Goal: Information Seeking & Learning: Compare options

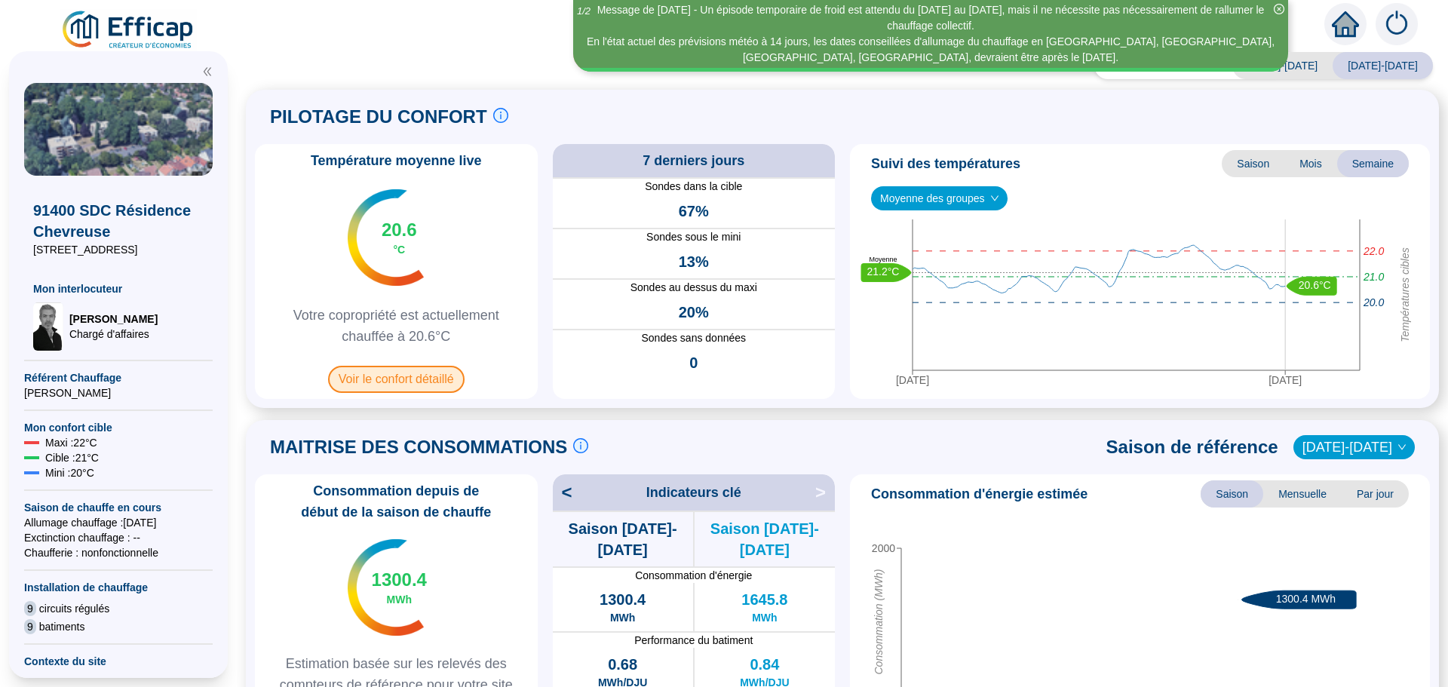
click at [378, 378] on span "Voir le confort détaillé" at bounding box center [396, 379] width 137 height 27
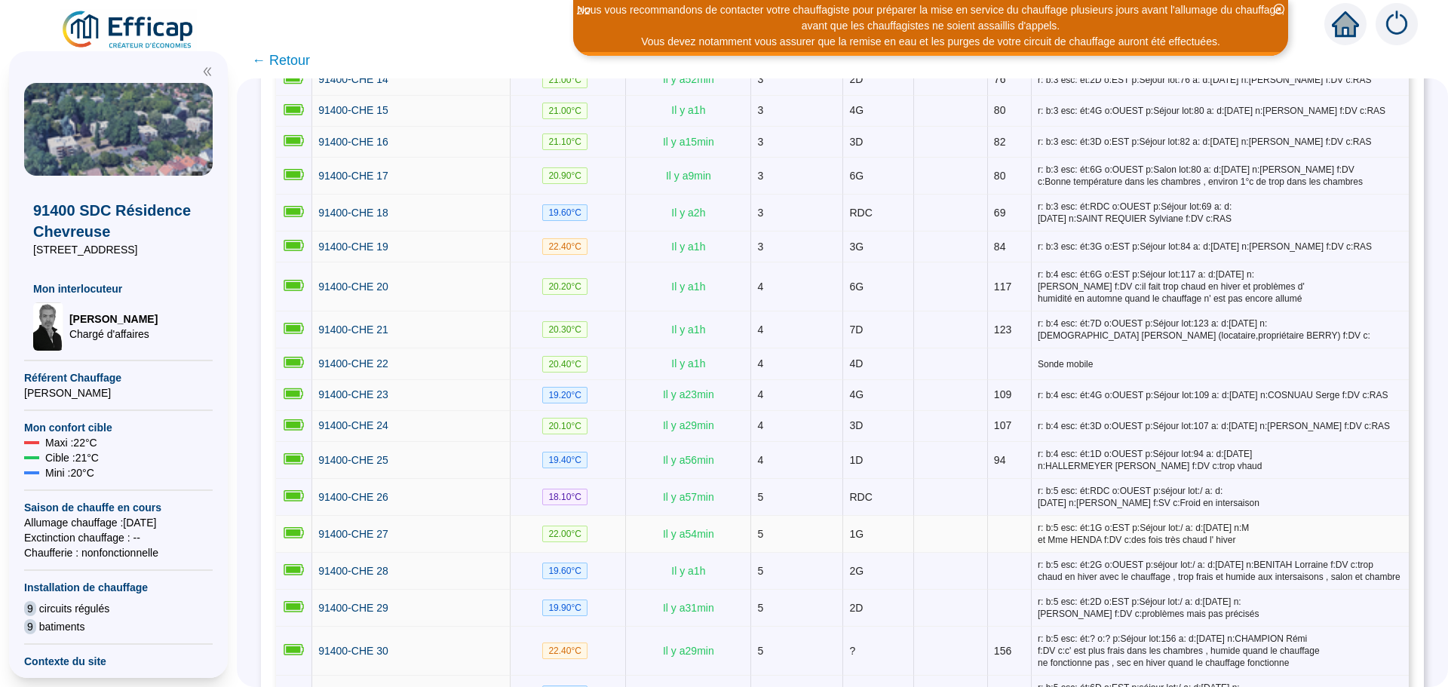
scroll to position [905, 0]
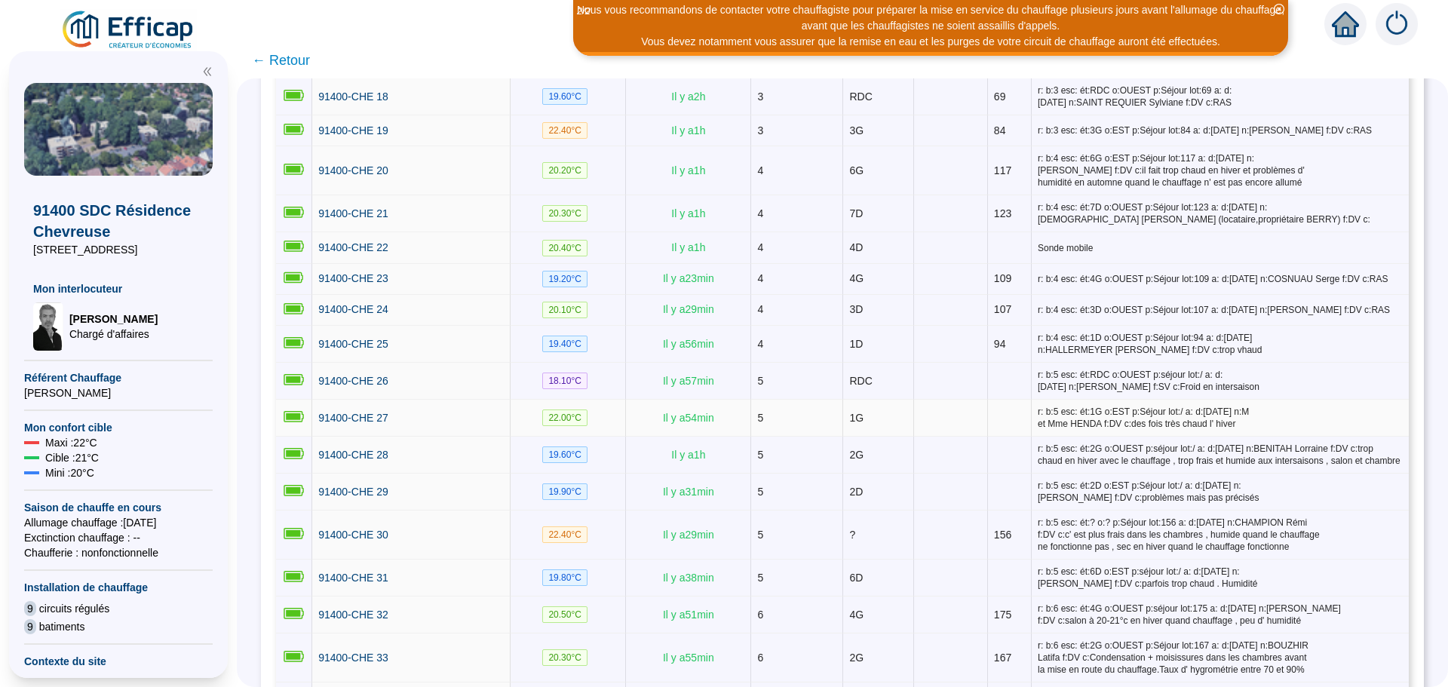
drag, startPoint x: 653, startPoint y: 401, endPoint x: 540, endPoint y: 401, distance: 112.4
drag, startPoint x: 540, startPoint y: 401, endPoint x: 493, endPoint y: 383, distance: 50.2
click at [493, 383] on td "91400-CHE 26" at bounding box center [411, 381] width 198 height 37
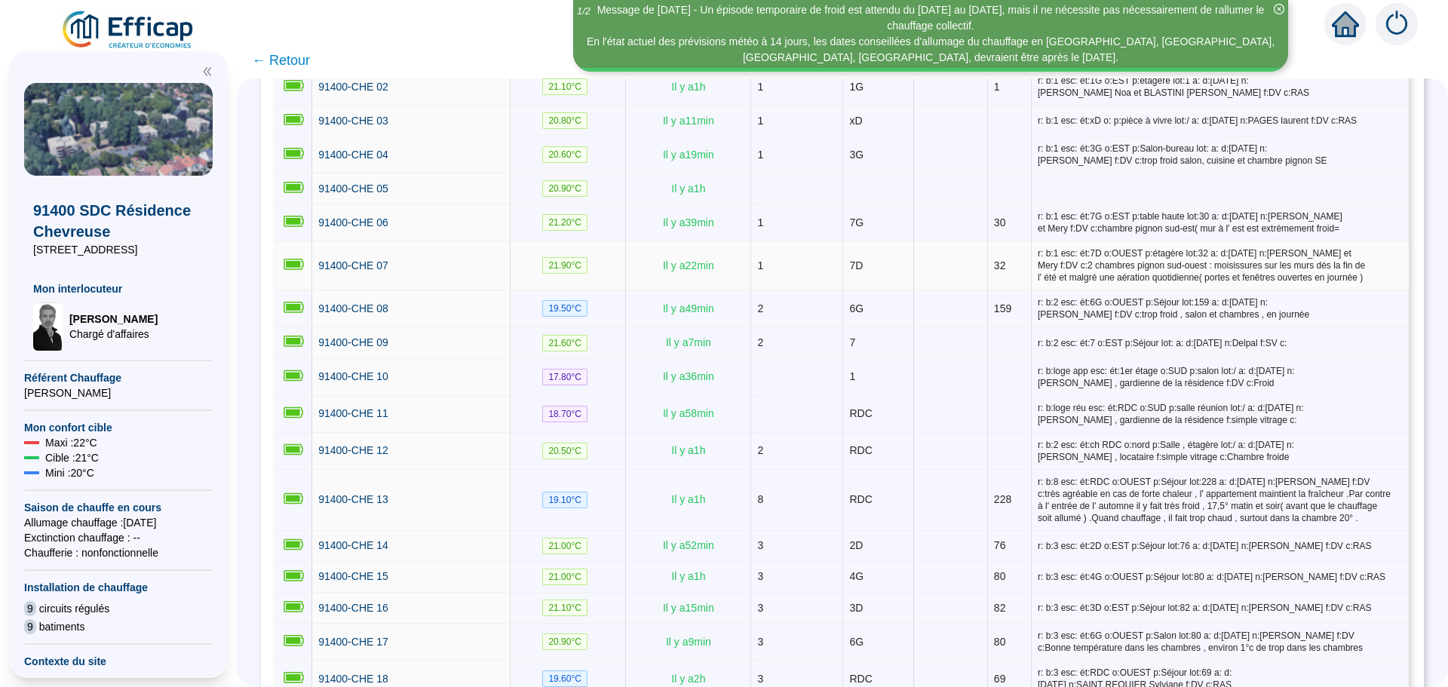
scroll to position [226, 0]
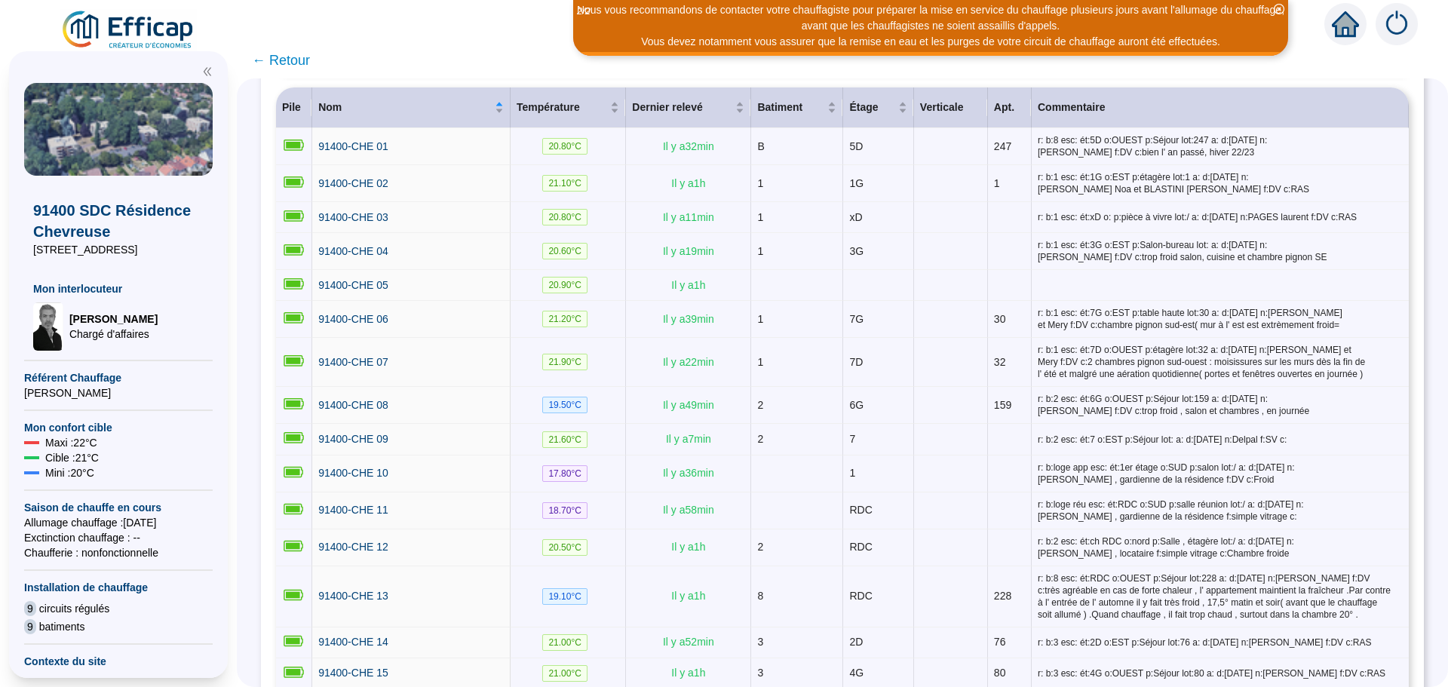
click at [305, 57] on span "← Retour" at bounding box center [281, 60] width 58 height 21
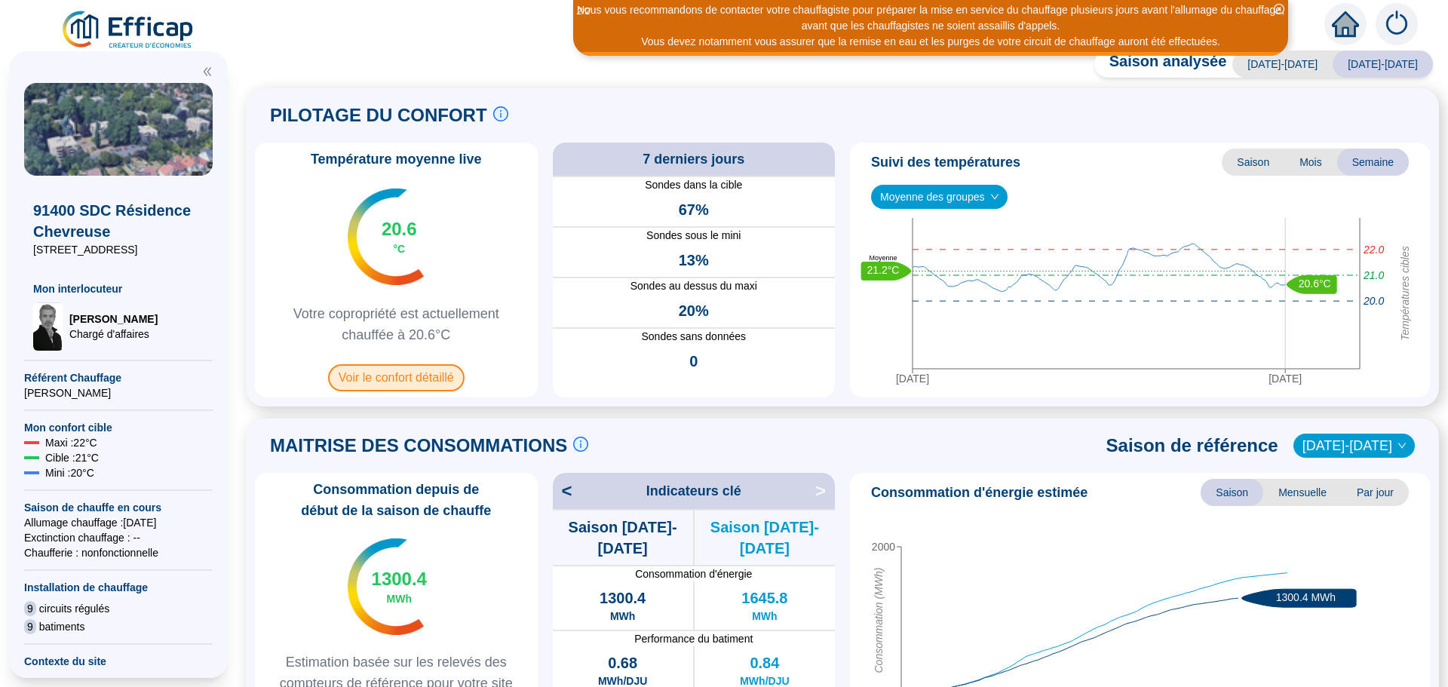
click at [428, 379] on span "Voir le confort détaillé" at bounding box center [396, 377] width 137 height 27
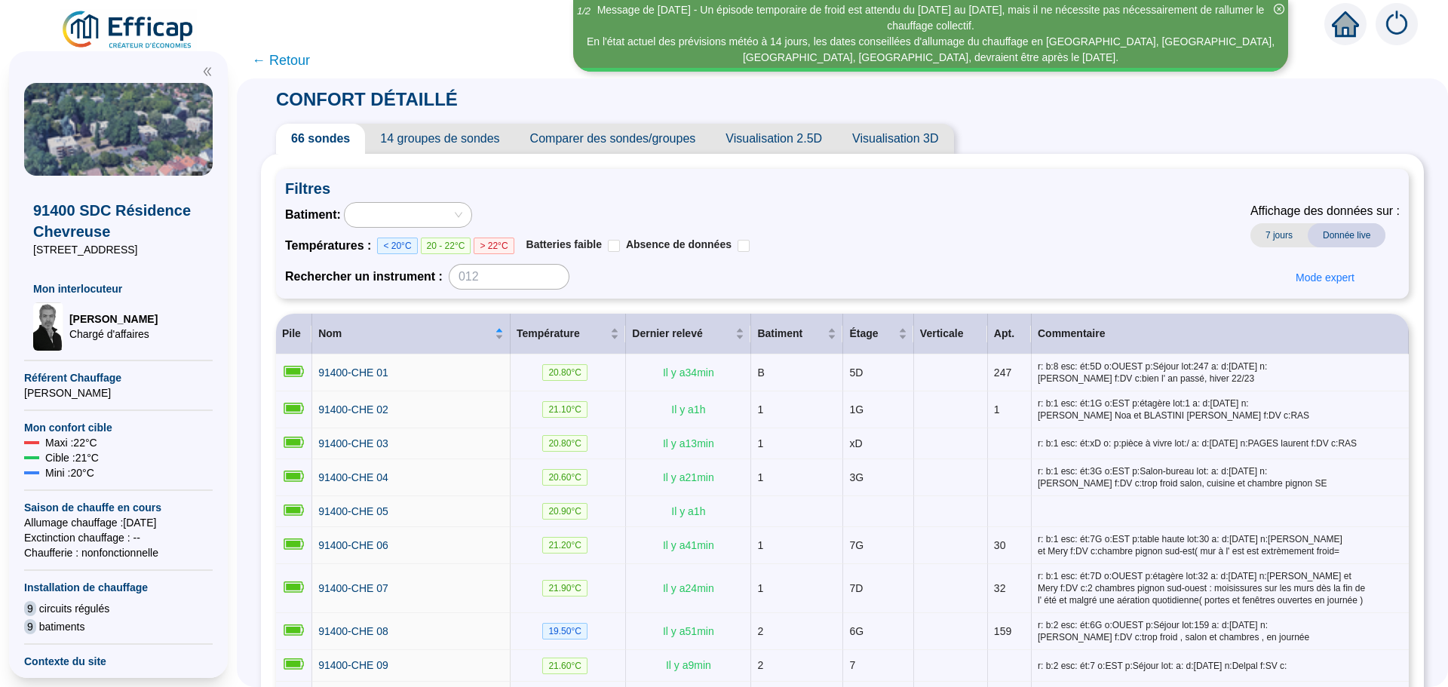
click at [307, 63] on span "← Retour" at bounding box center [281, 60] width 58 height 21
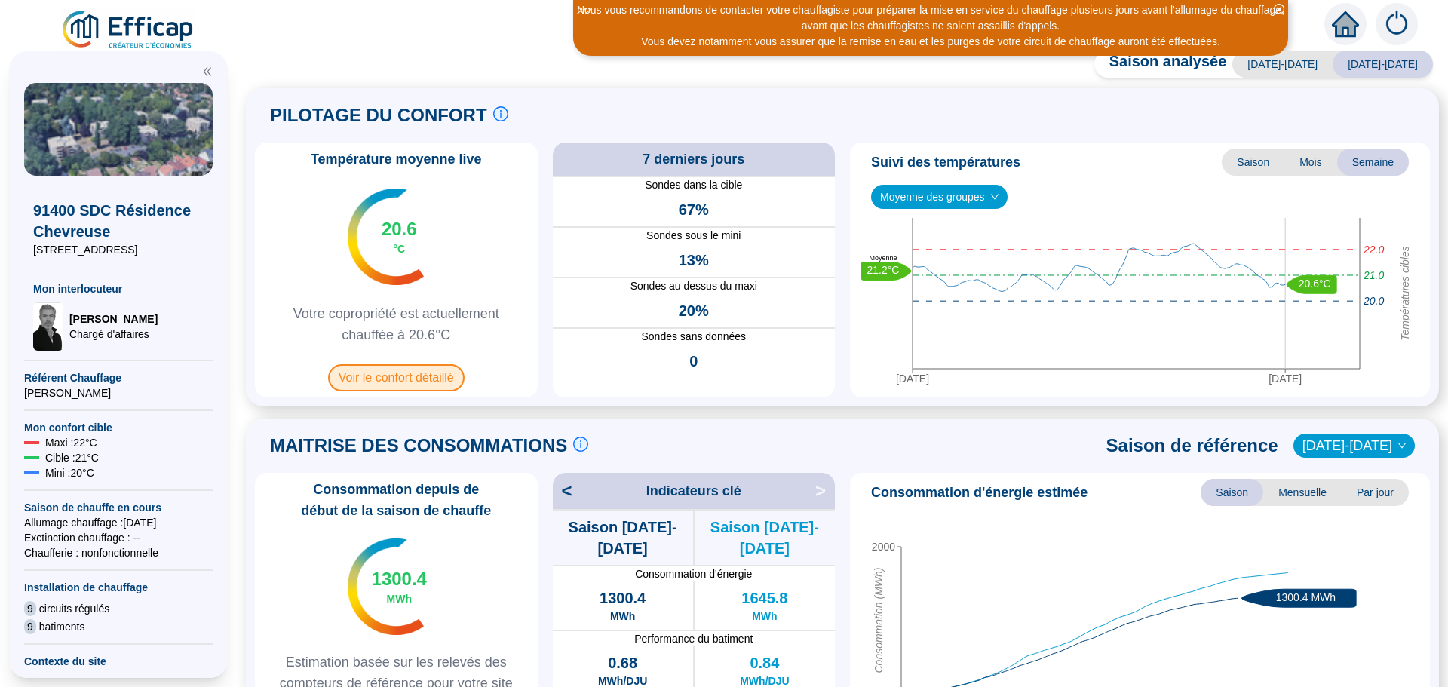
click at [404, 379] on span "Voir le confort détaillé" at bounding box center [396, 377] width 137 height 27
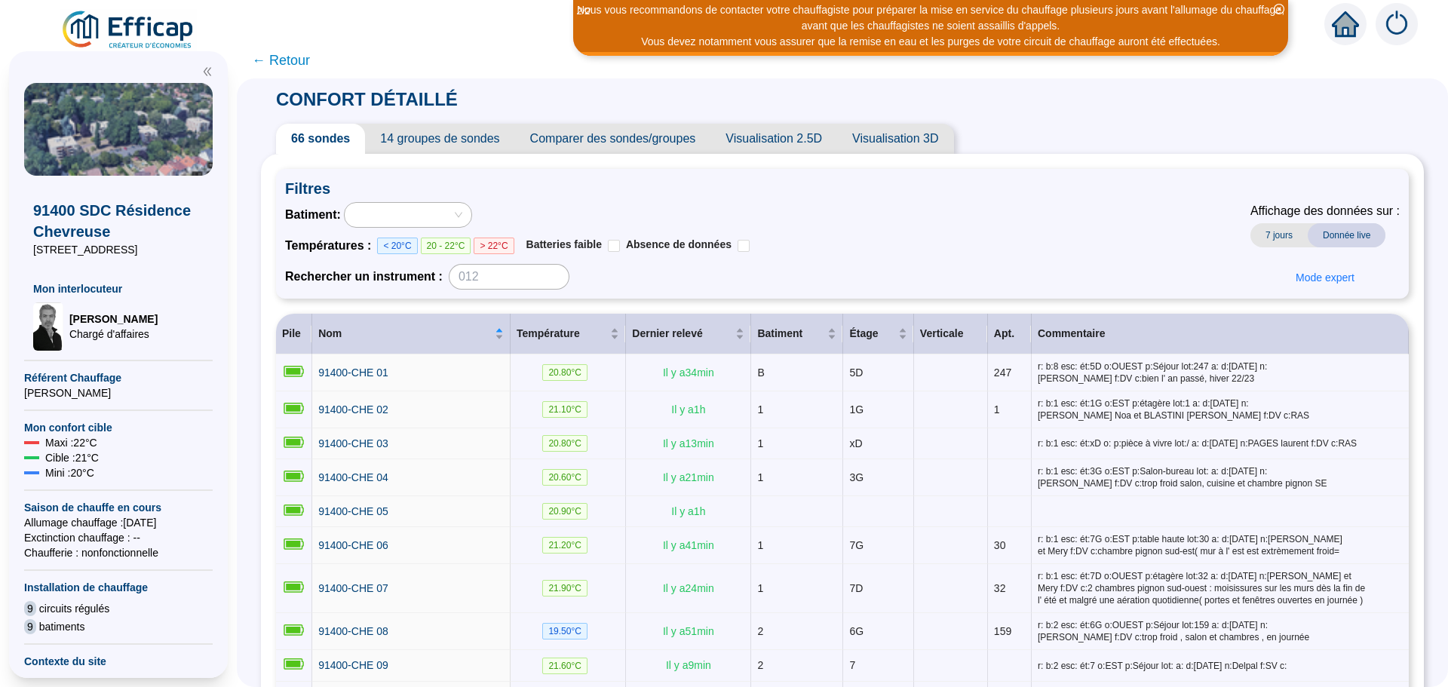
click at [680, 135] on span "Comparer des sondes/groupes" at bounding box center [613, 139] width 196 height 30
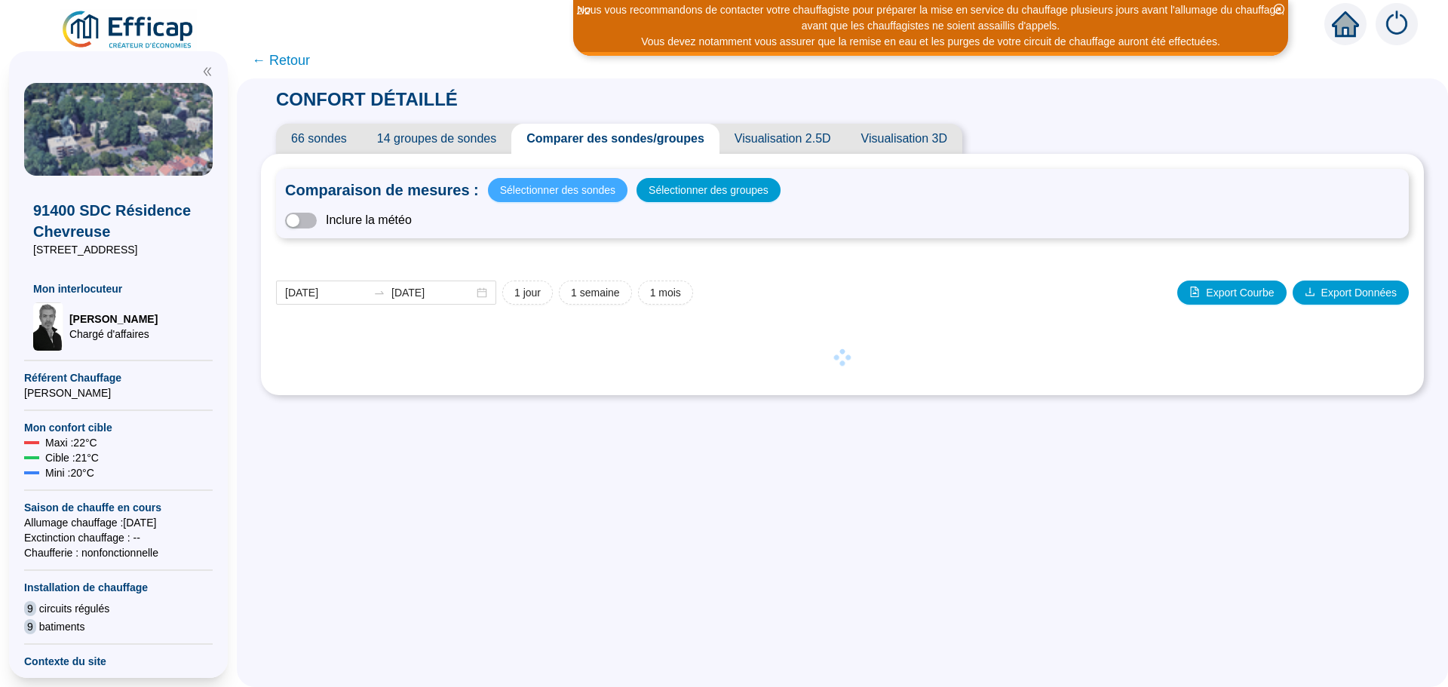
click at [534, 186] on span "Sélectionner des sondes" at bounding box center [557, 190] width 115 height 21
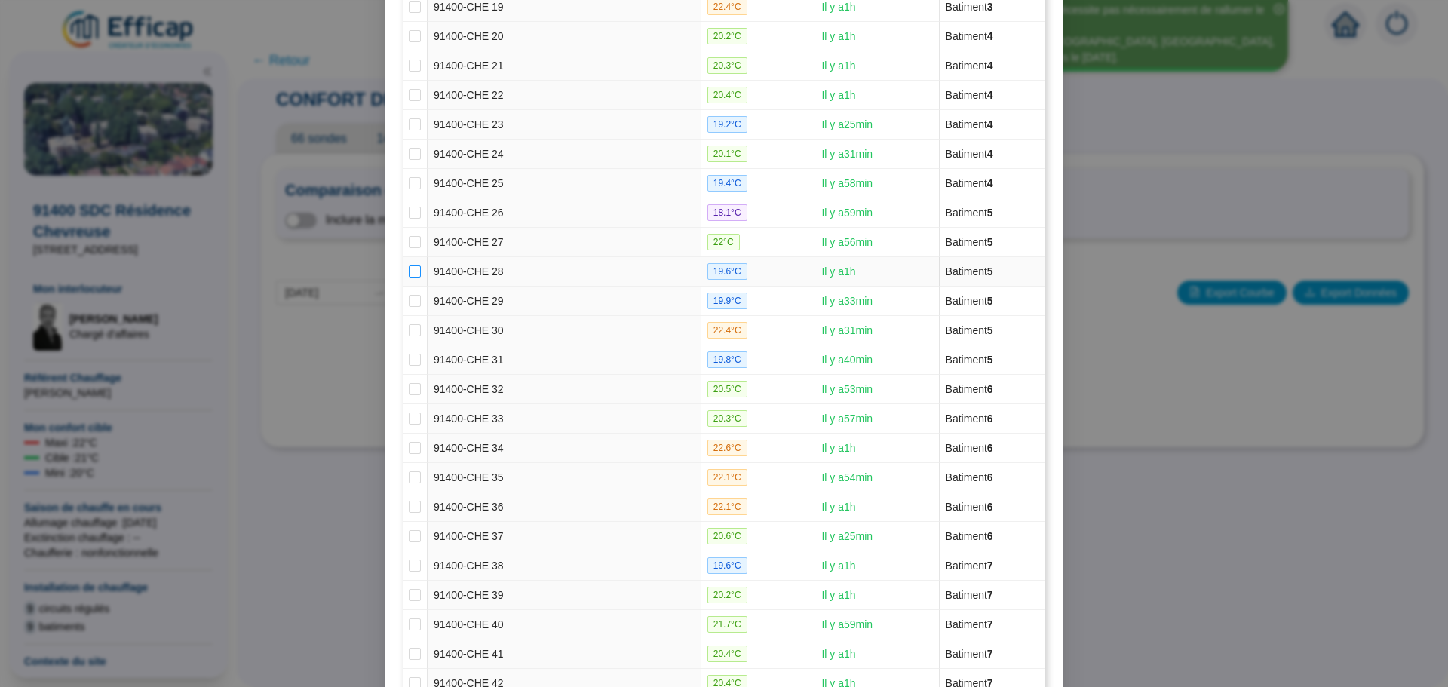
scroll to position [679, 0]
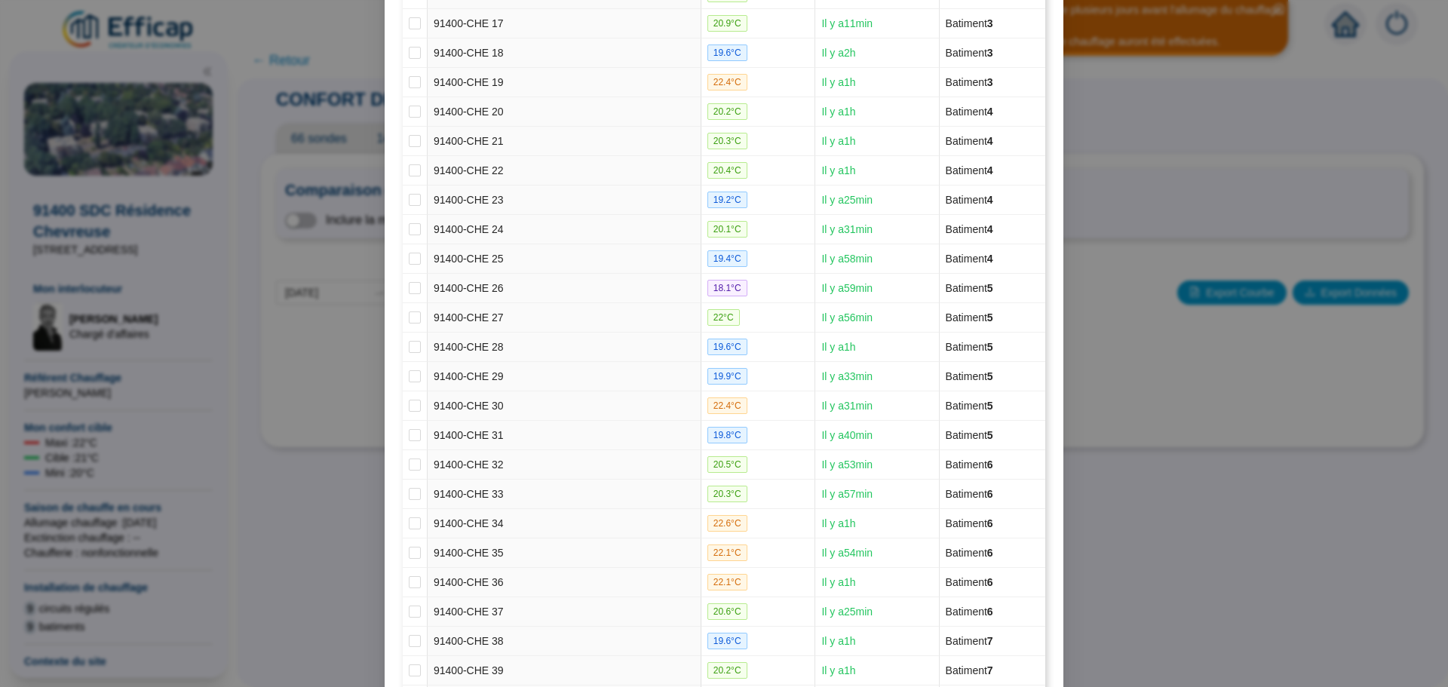
click at [1162, 448] on div "Selection des sondes Batiment : Circuit : Non attribué Températures : Toutes No…" at bounding box center [724, 343] width 1448 height 687
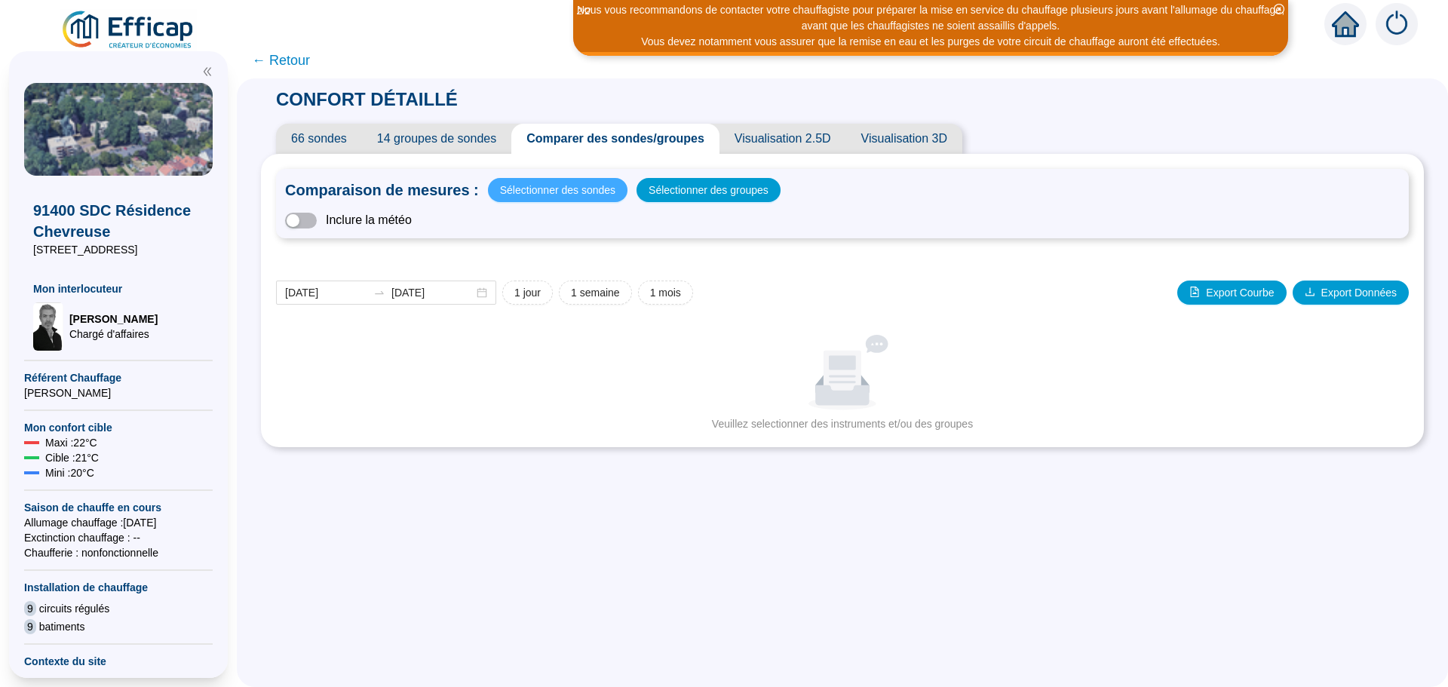
click at [566, 190] on span "Sélectionner des sondes" at bounding box center [557, 190] width 115 height 21
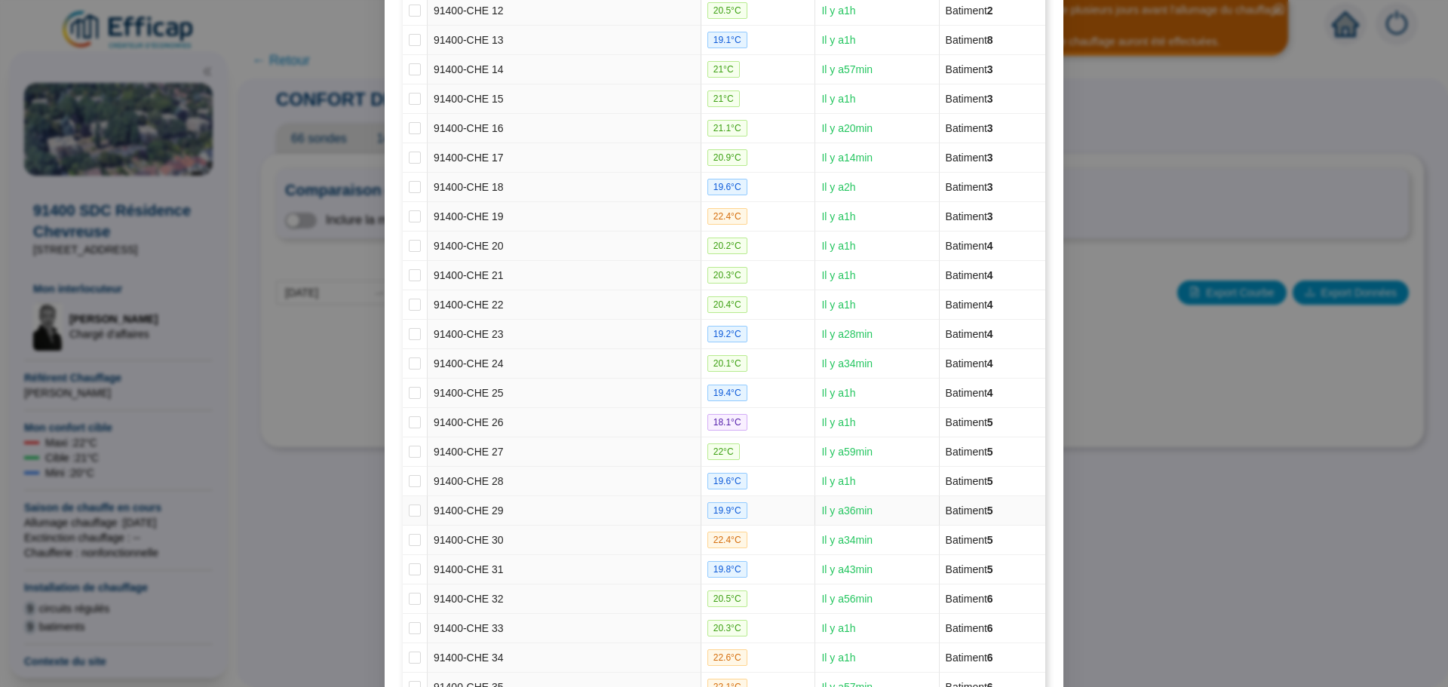
scroll to position [603, 0]
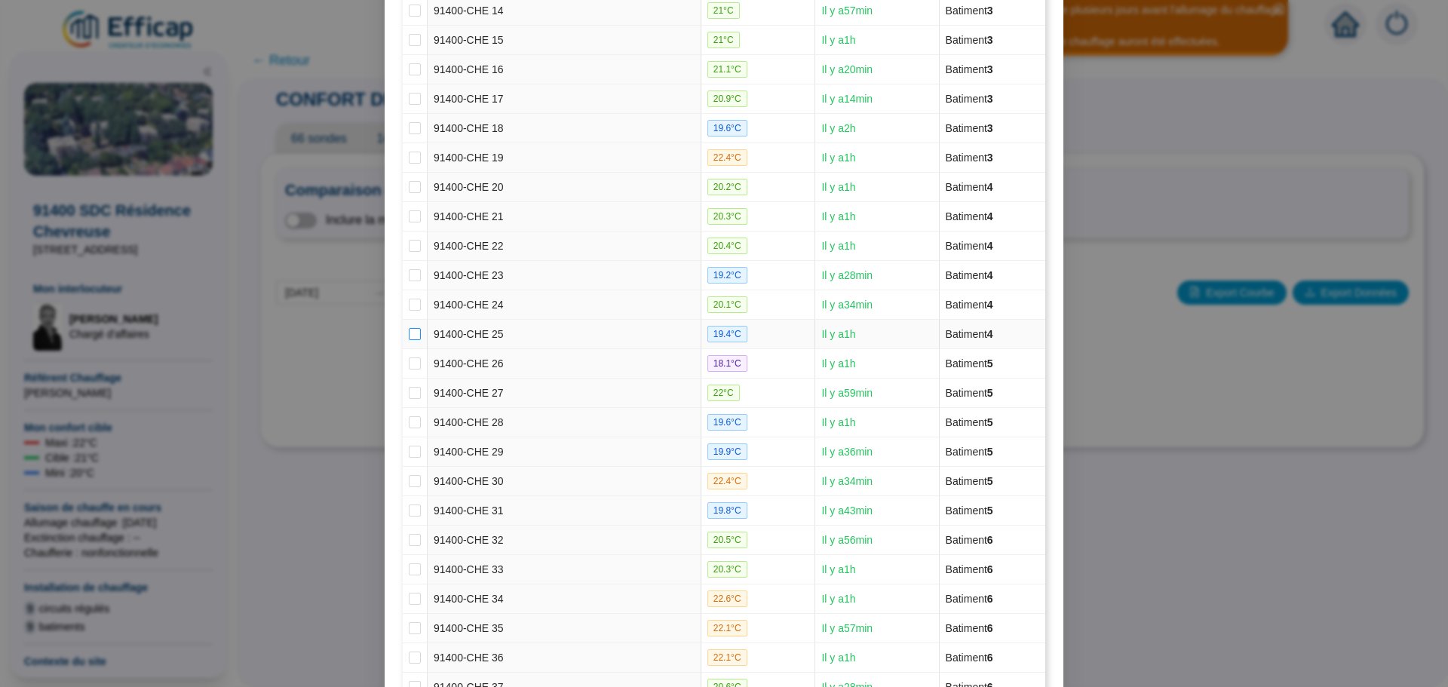
click at [409, 331] on input "checkbox" at bounding box center [415, 334] width 12 height 12
checkbox input "true"
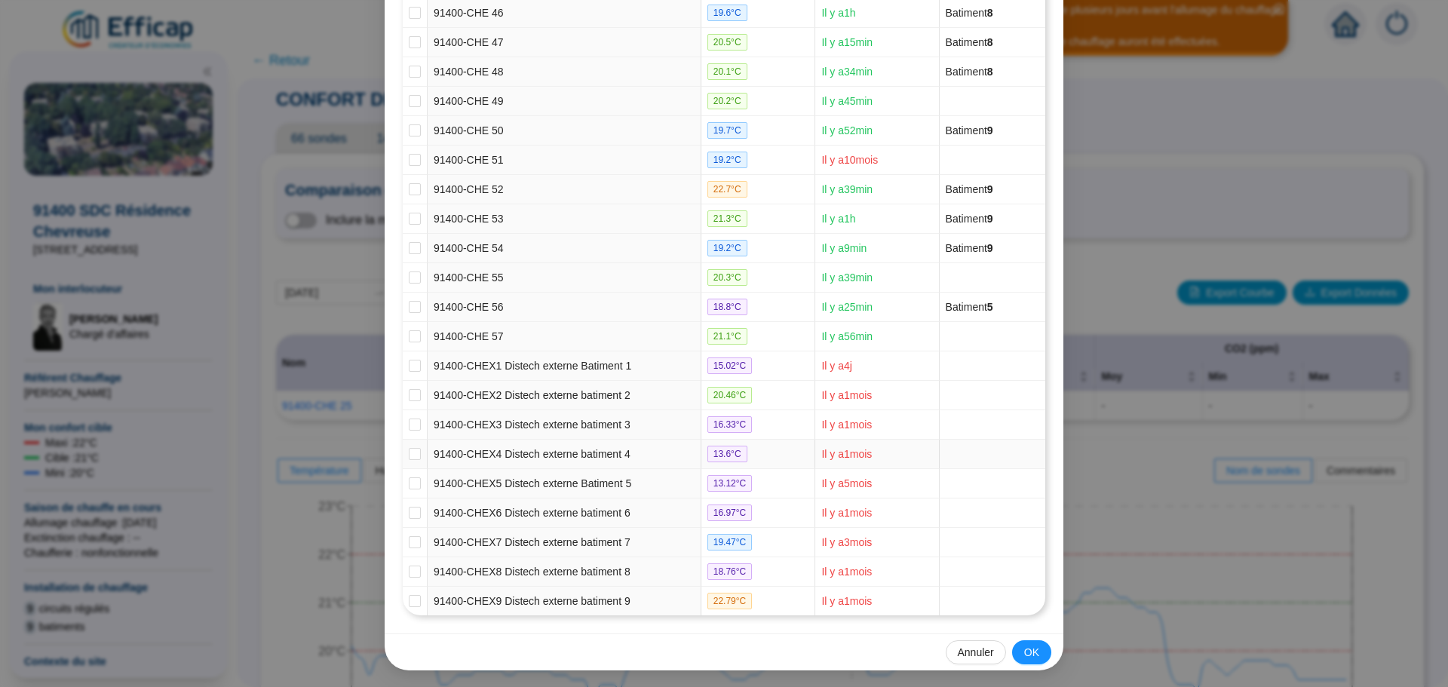
scroll to position [1544, 0]
click at [1024, 650] on span "OK" at bounding box center [1031, 651] width 15 height 16
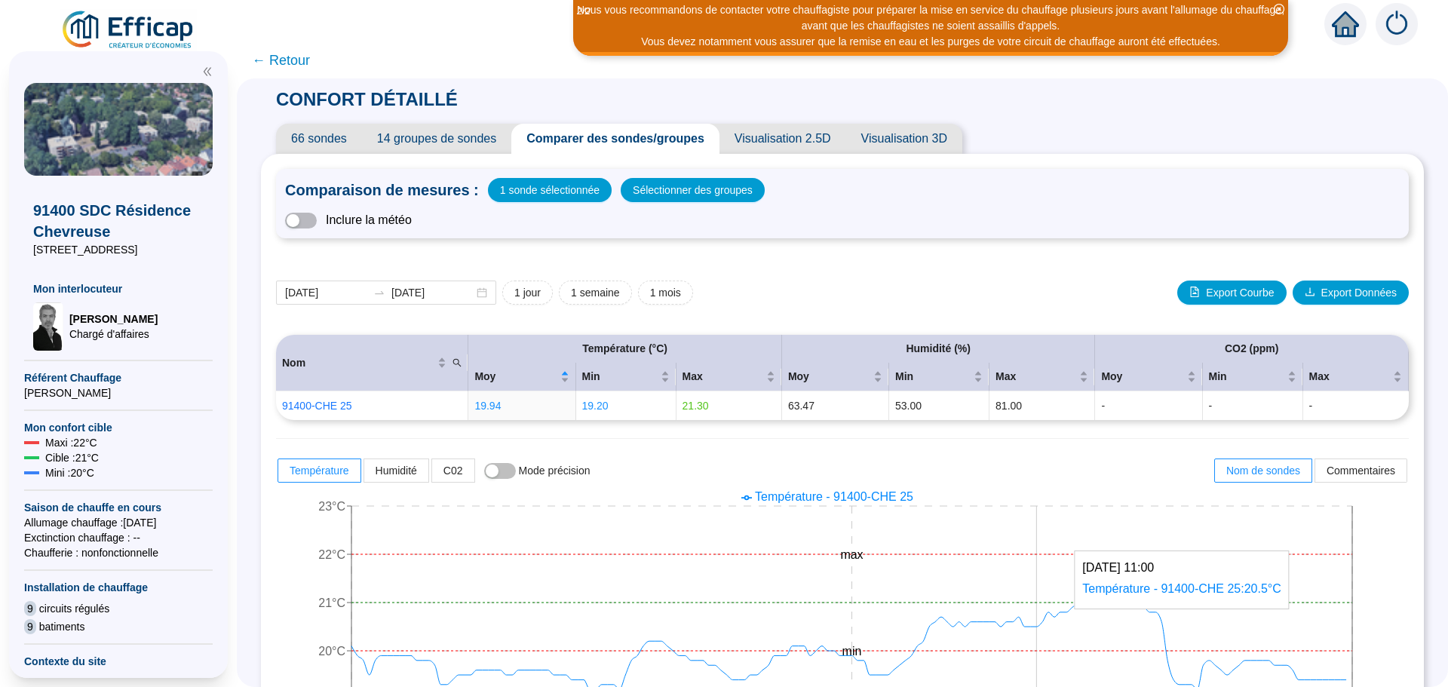
scroll to position [226, 0]
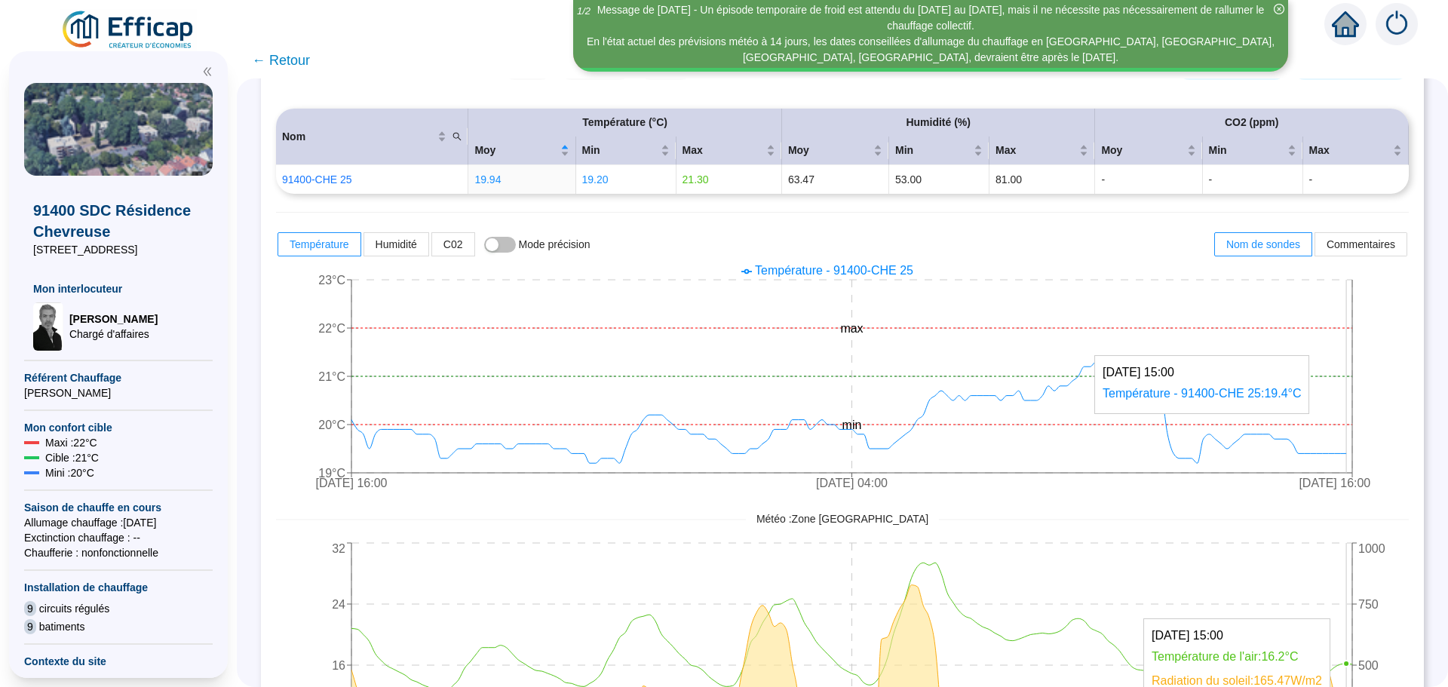
click at [1357, 452] on icon "[DATE] 16:00 [DATE] 04:00 [DATE] 16:00 19°C 20°C 21°C 22°C 23°C min max" at bounding box center [831, 378] width 1110 height 241
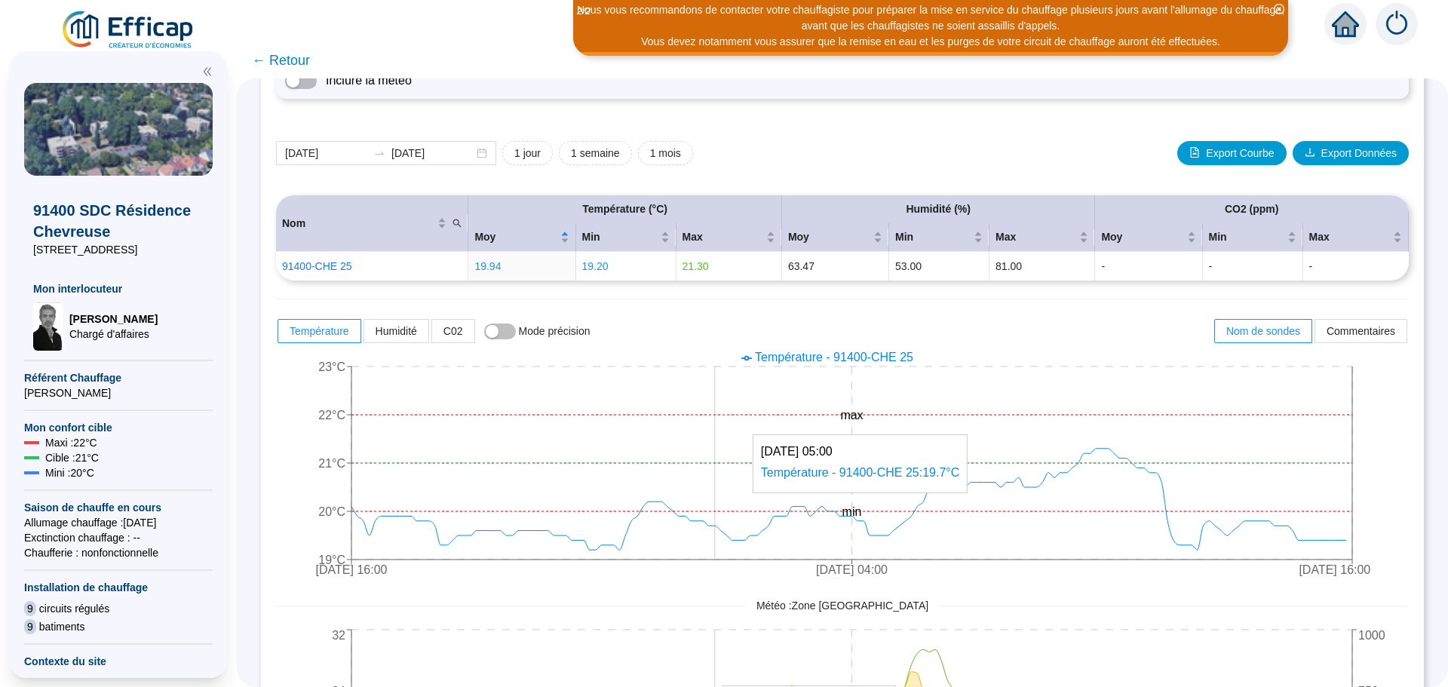
scroll to position [151, 0]
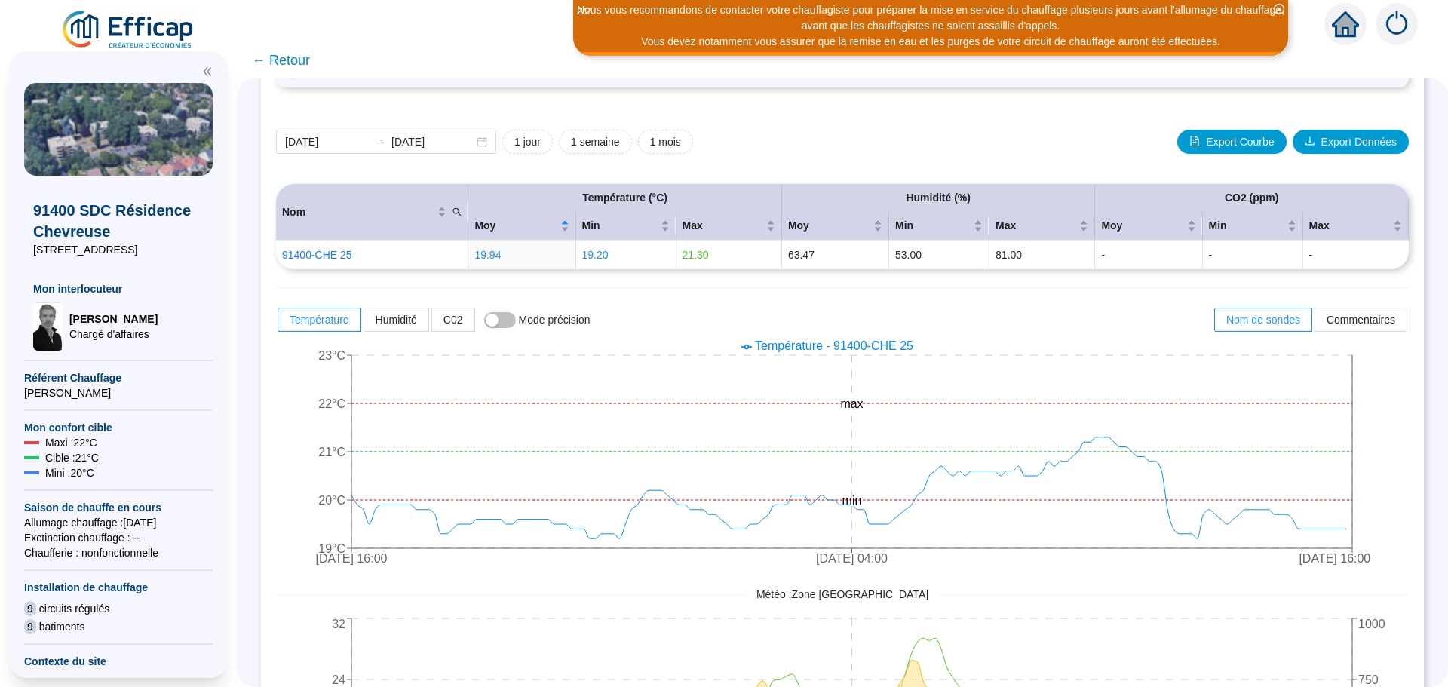
click at [290, 65] on span "← Retour" at bounding box center [281, 60] width 58 height 21
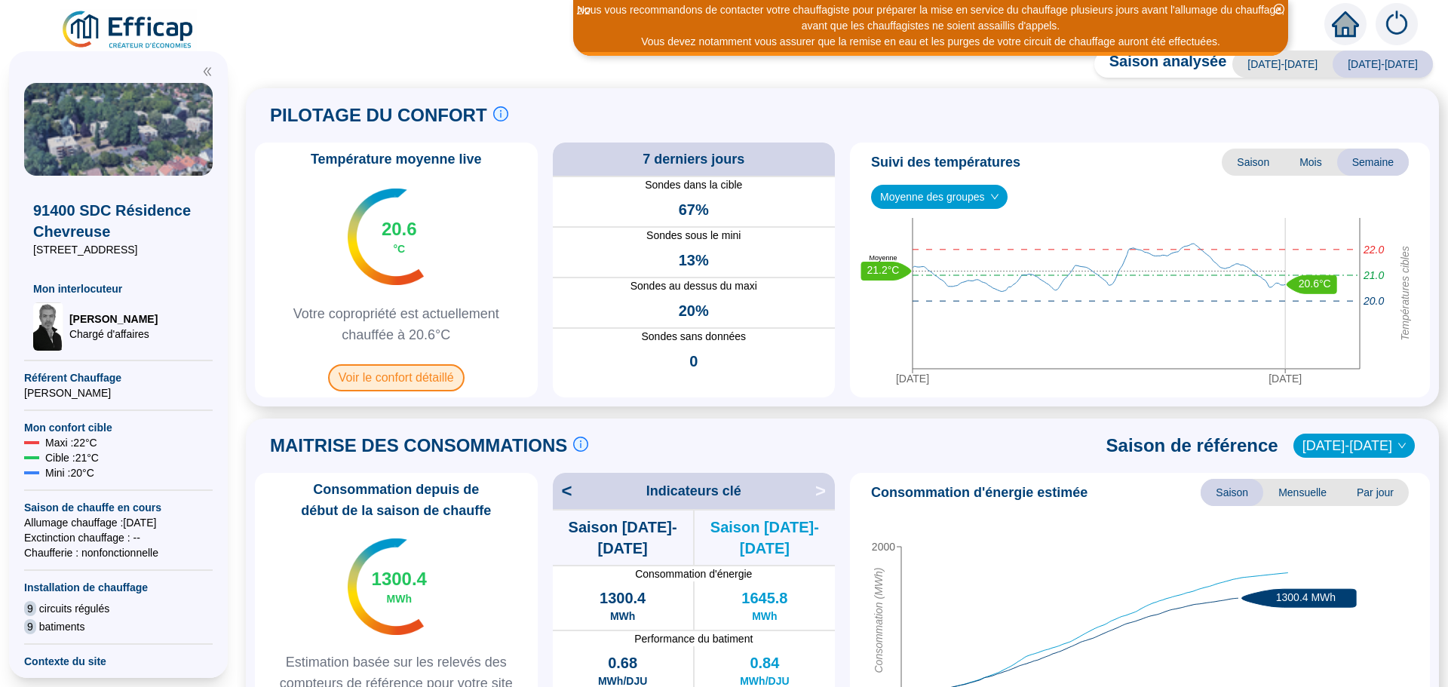
click at [378, 371] on span "Voir le confort détaillé" at bounding box center [396, 377] width 137 height 27
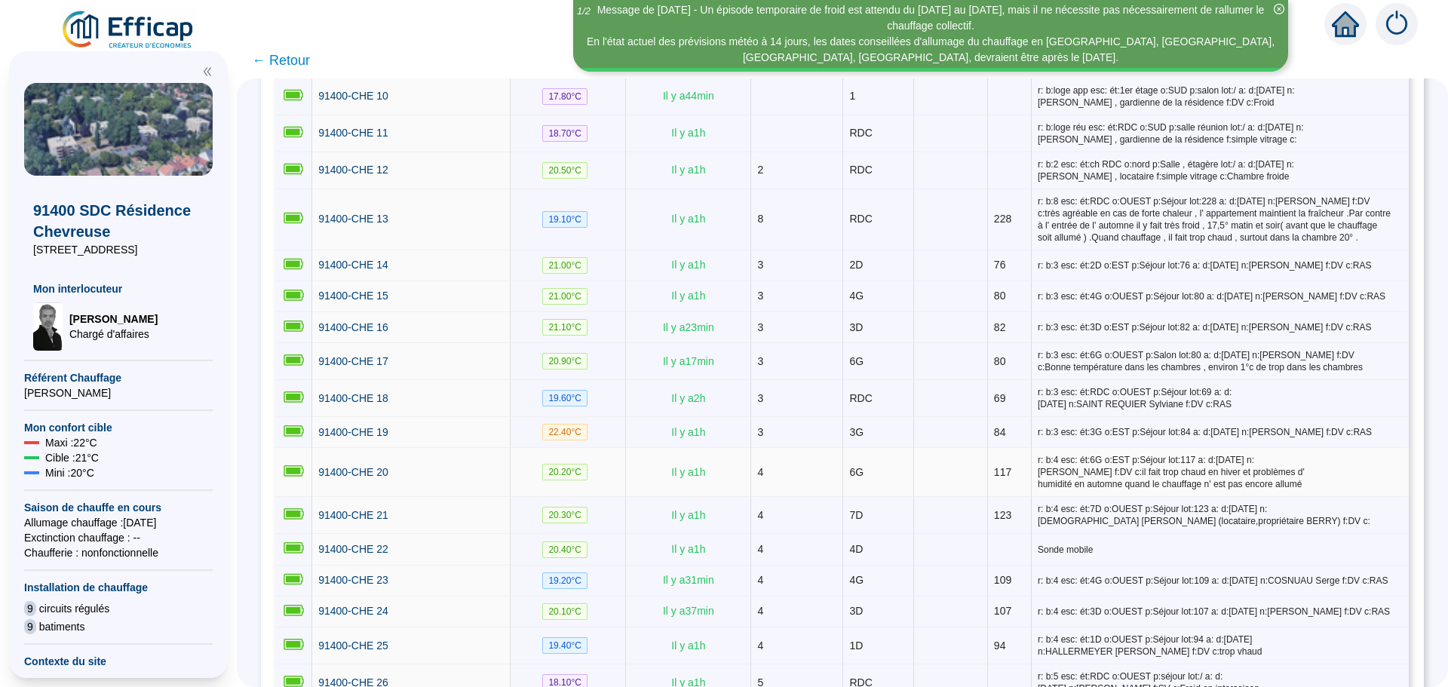
scroll to position [679, 0]
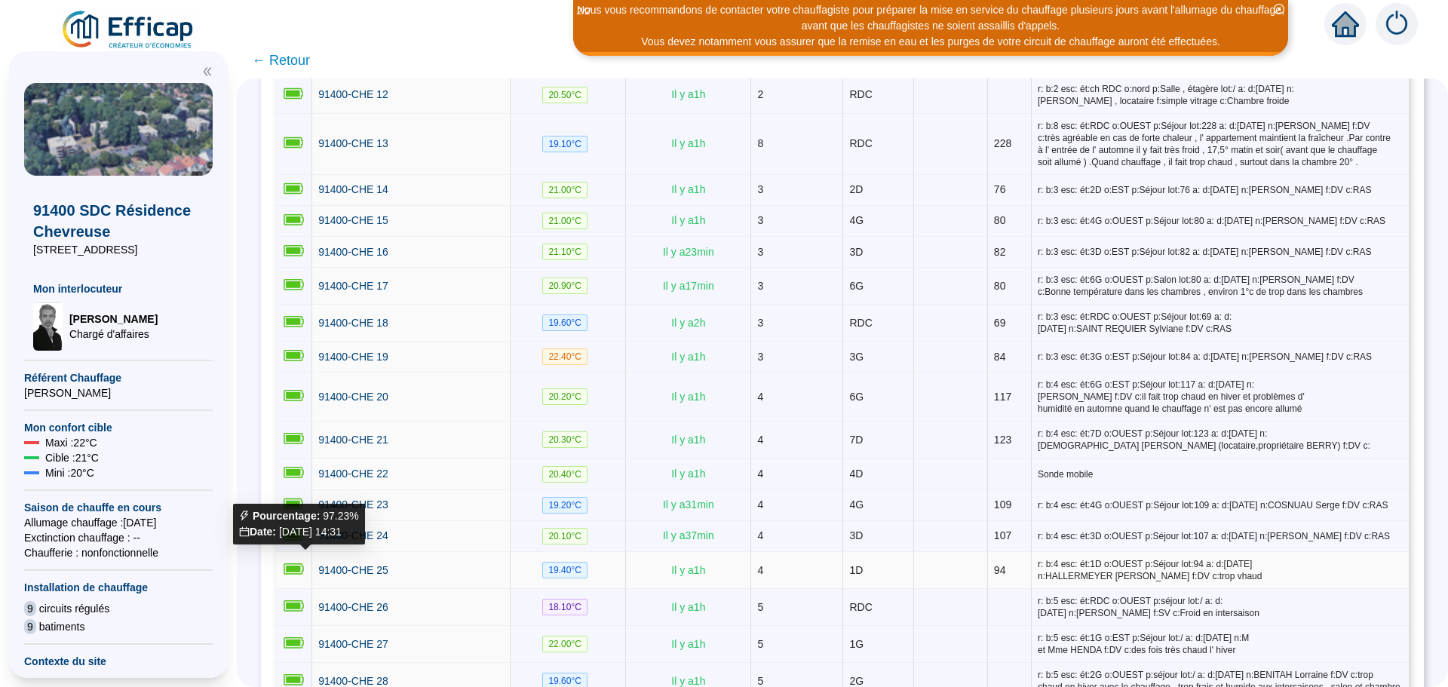
click at [302, 564] on icon at bounding box center [294, 569] width 20 height 11
click at [302, 64] on span "← Retour" at bounding box center [281, 60] width 58 height 21
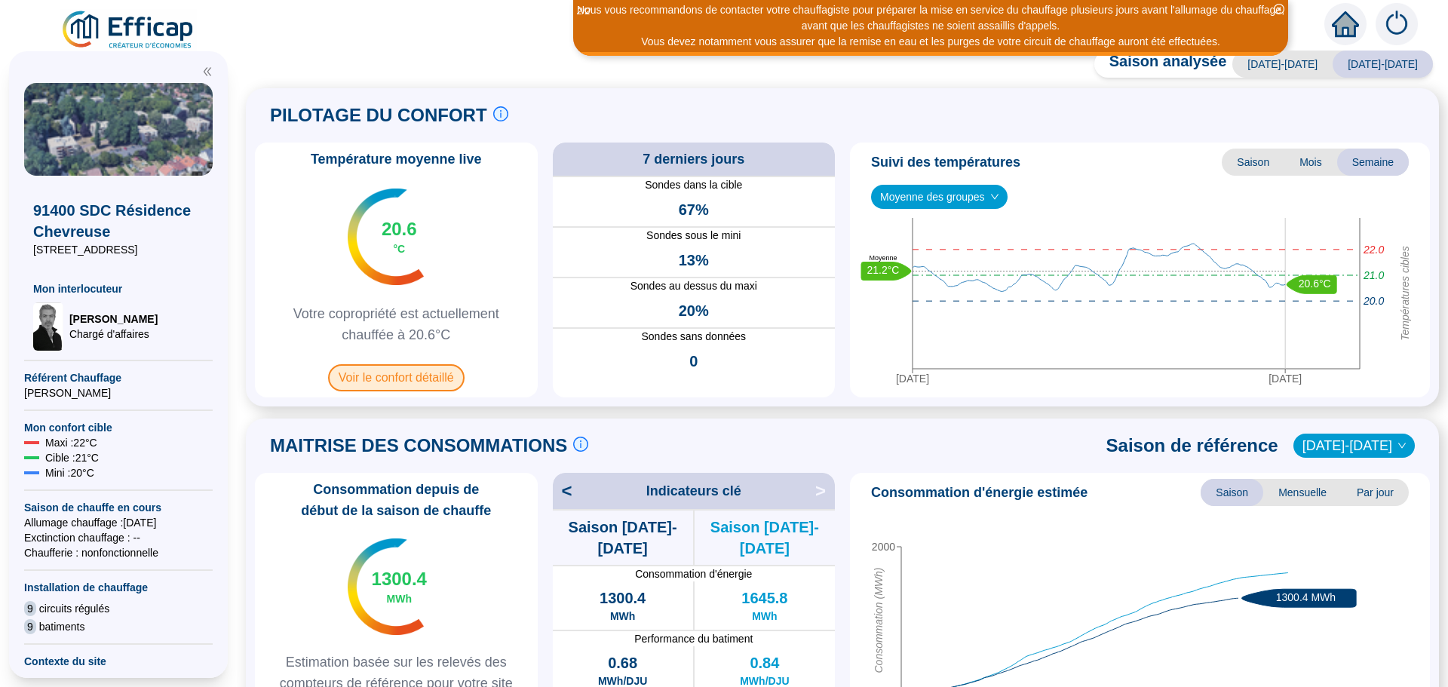
click at [442, 384] on span "Voir le confort détaillé" at bounding box center [396, 377] width 137 height 27
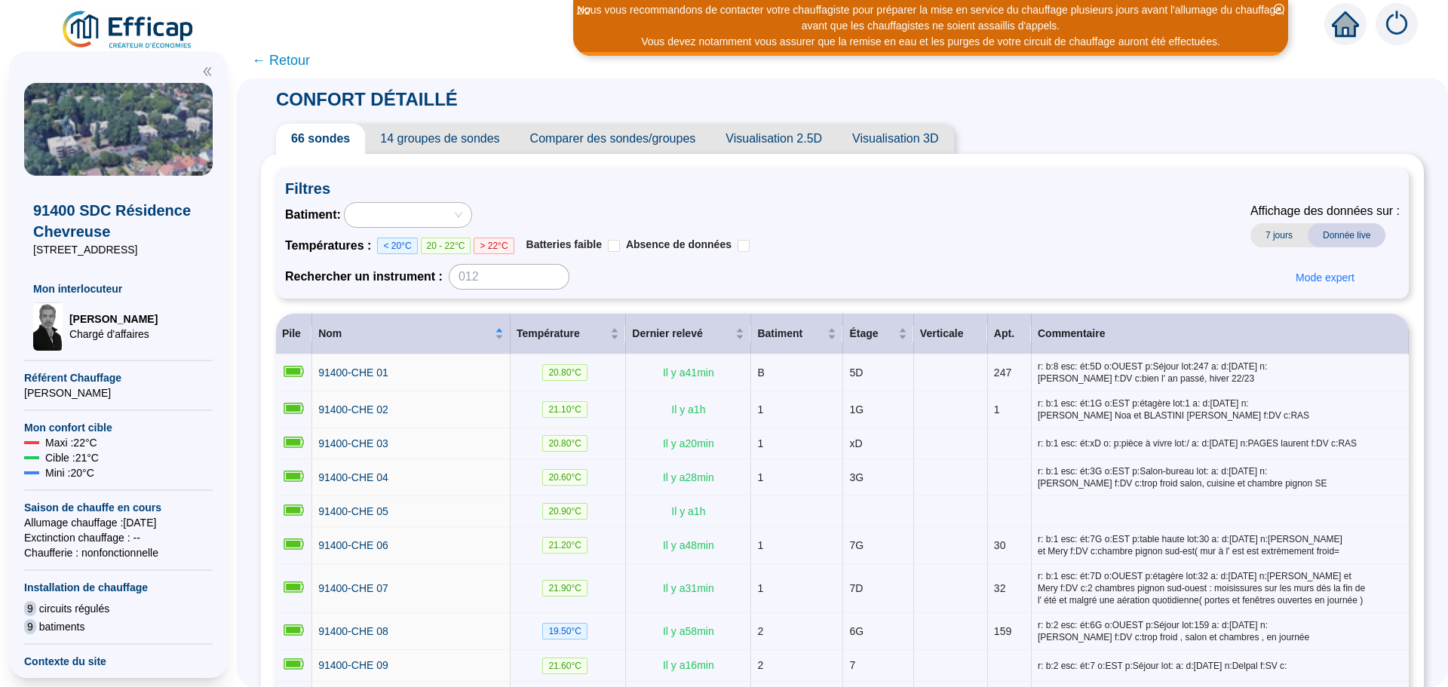
click at [661, 140] on span "Comparer des sondes/groupes" at bounding box center [613, 139] width 196 height 30
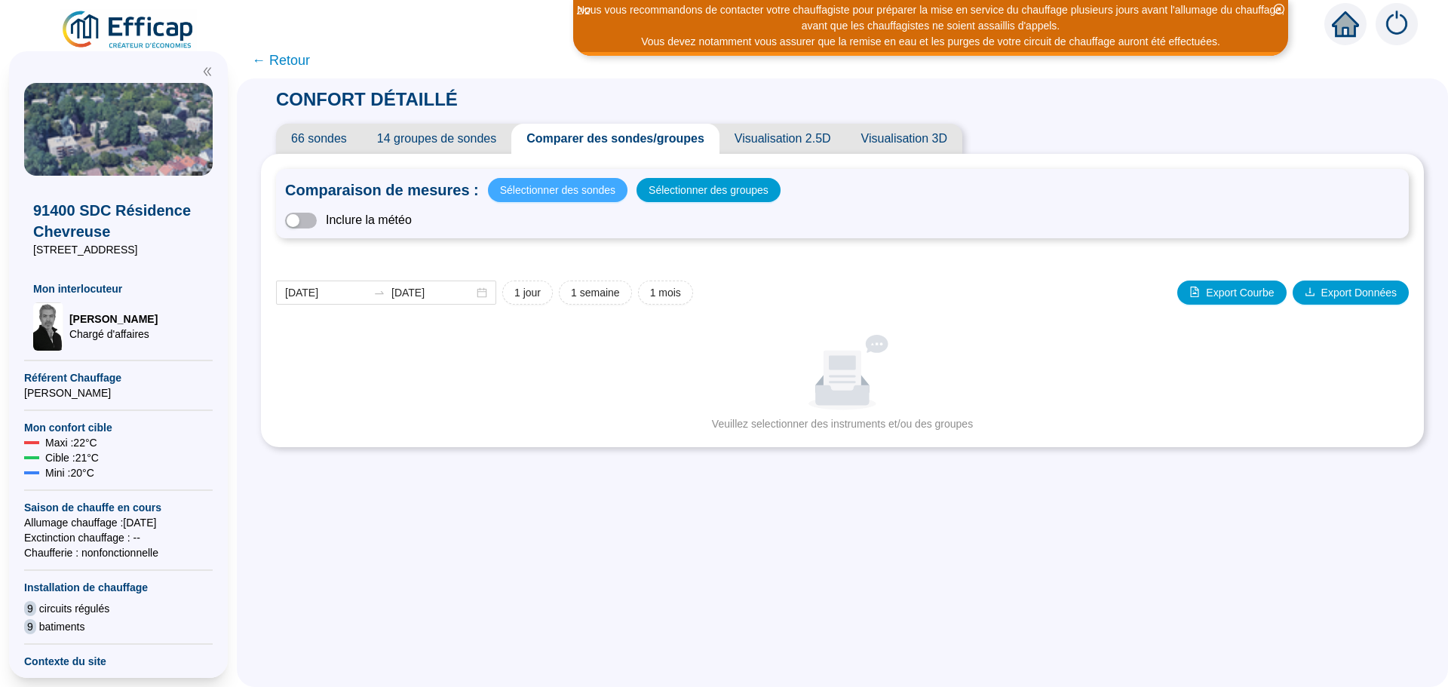
click at [558, 186] on span "Sélectionner des sondes" at bounding box center [557, 190] width 115 height 21
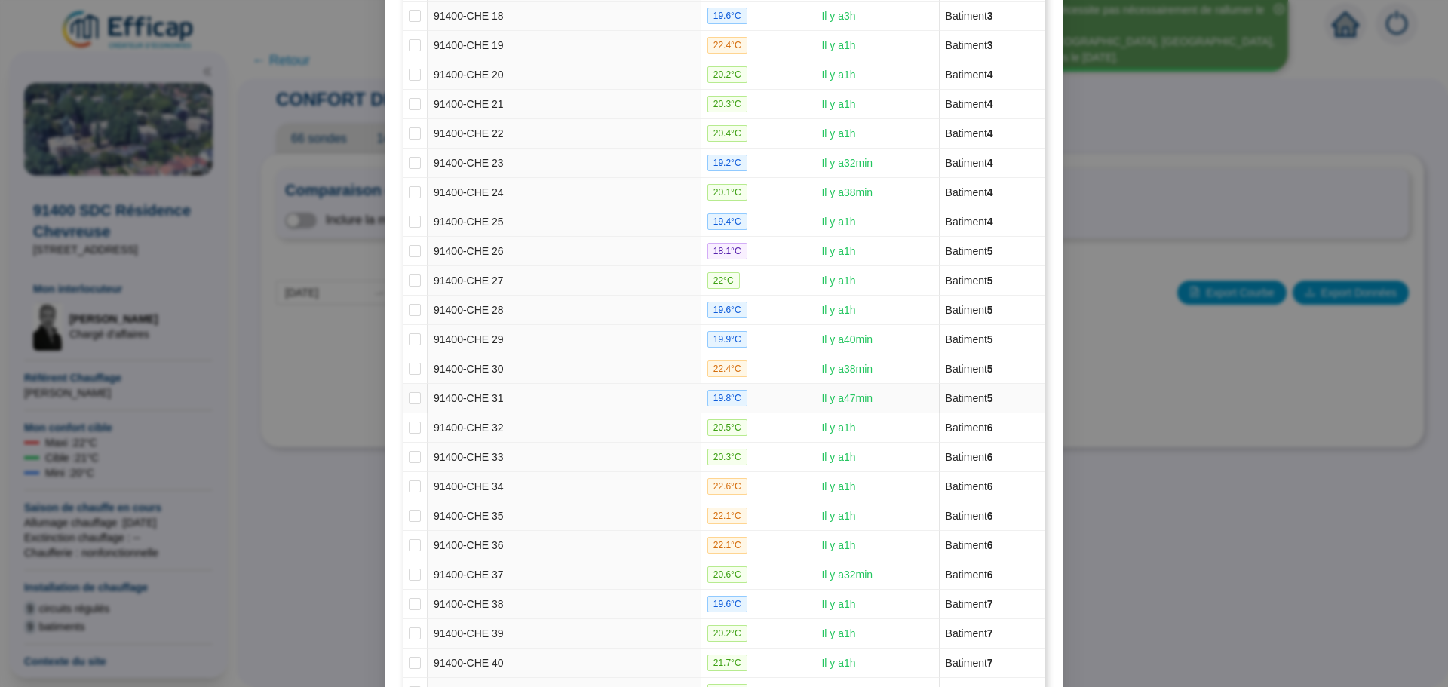
scroll to position [830, 0]
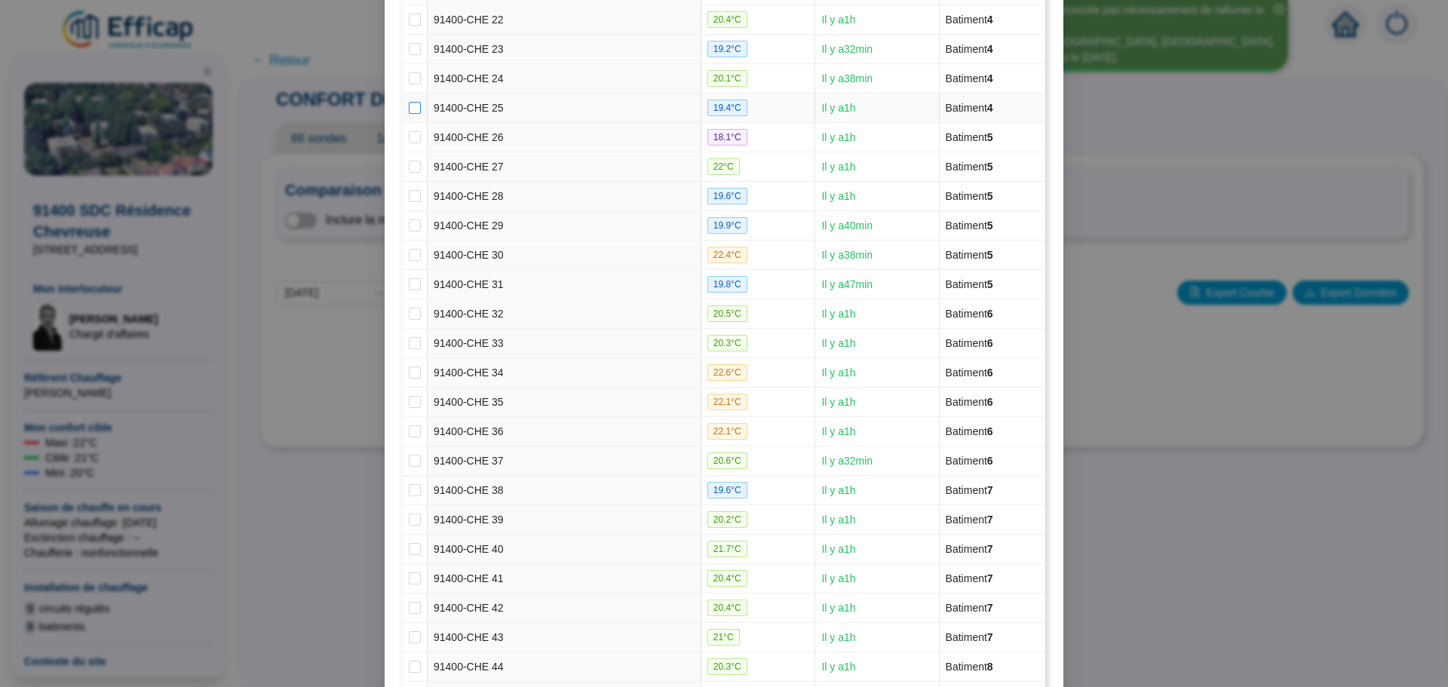
click at [410, 109] on input "checkbox" at bounding box center [415, 108] width 12 height 12
checkbox input "true"
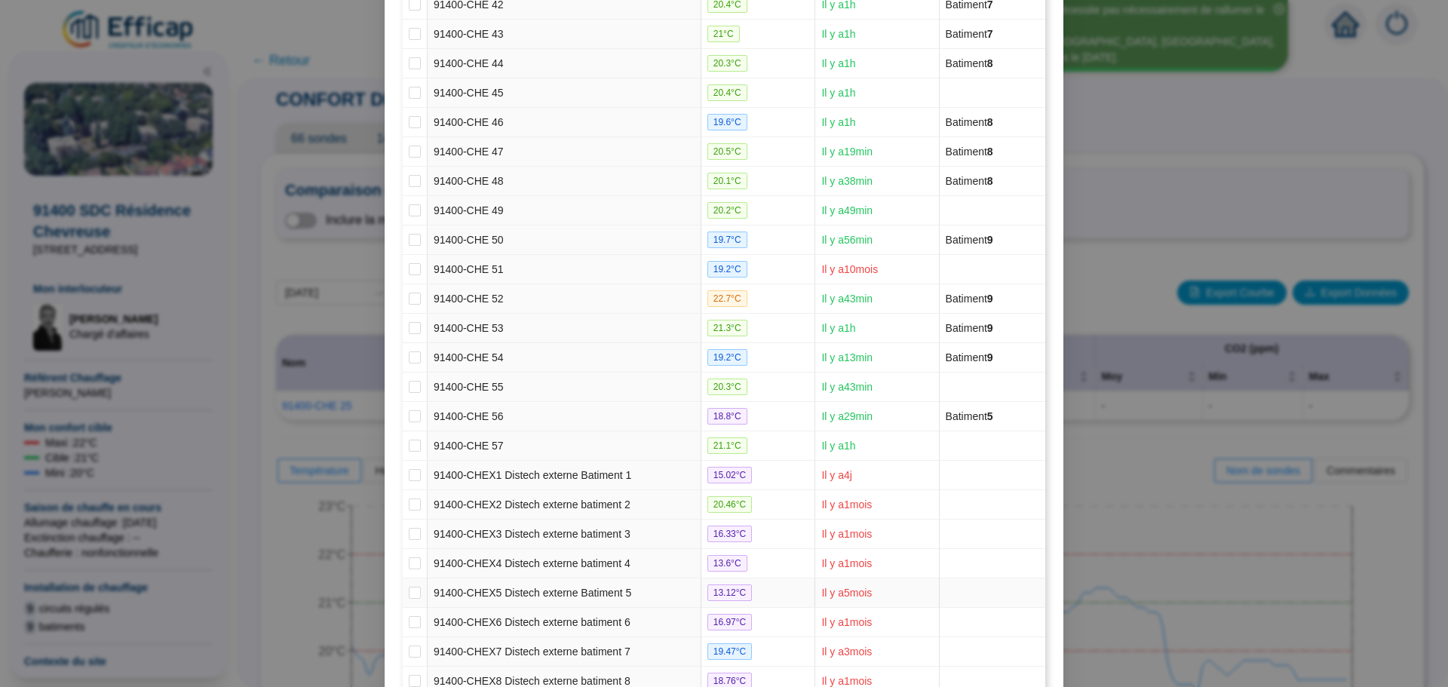
scroll to position [1544, 0]
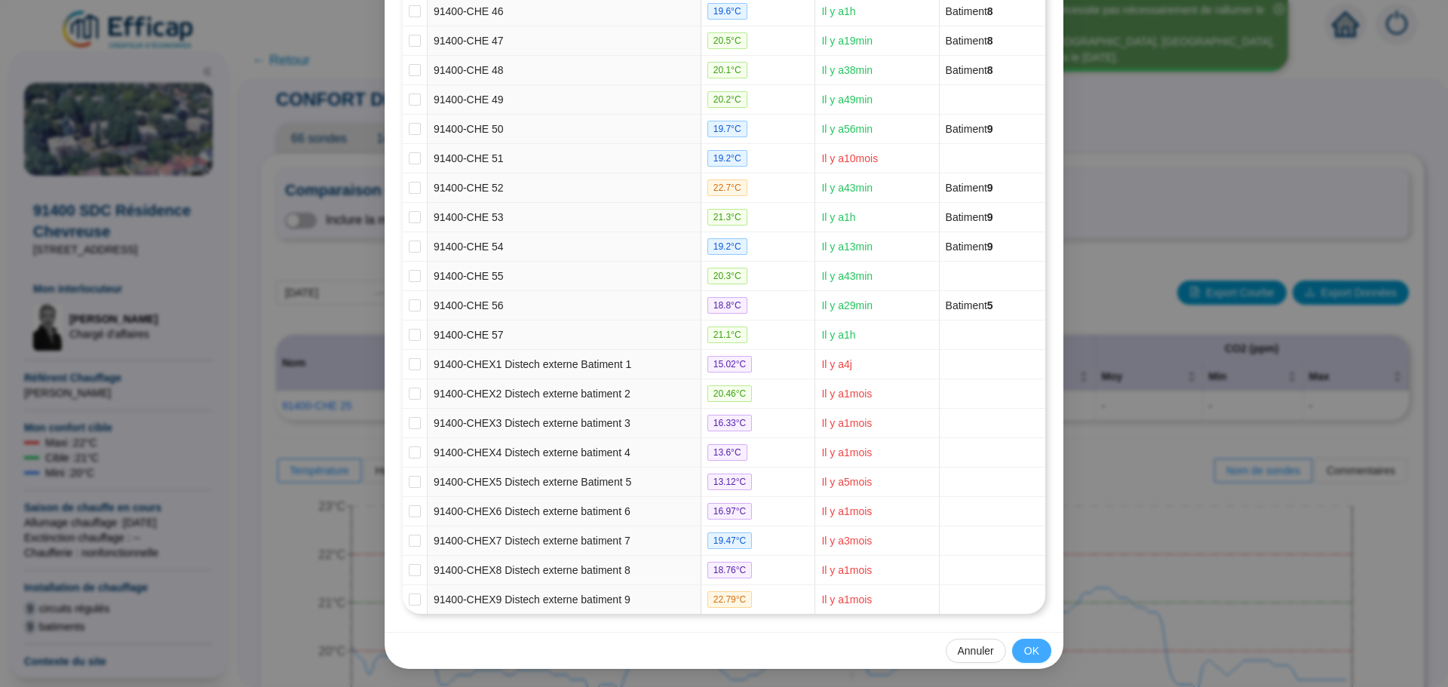
click at [1024, 657] on span "OK" at bounding box center [1031, 651] width 15 height 16
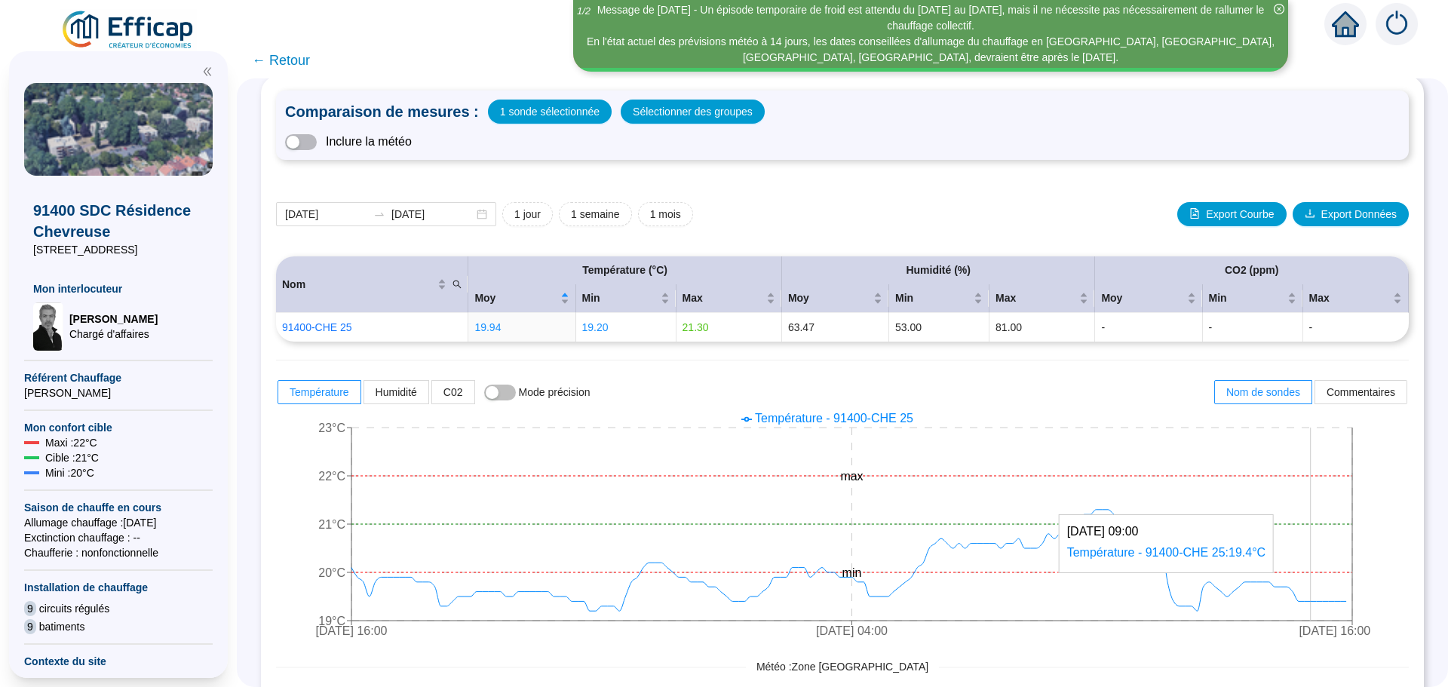
scroll to position [151, 0]
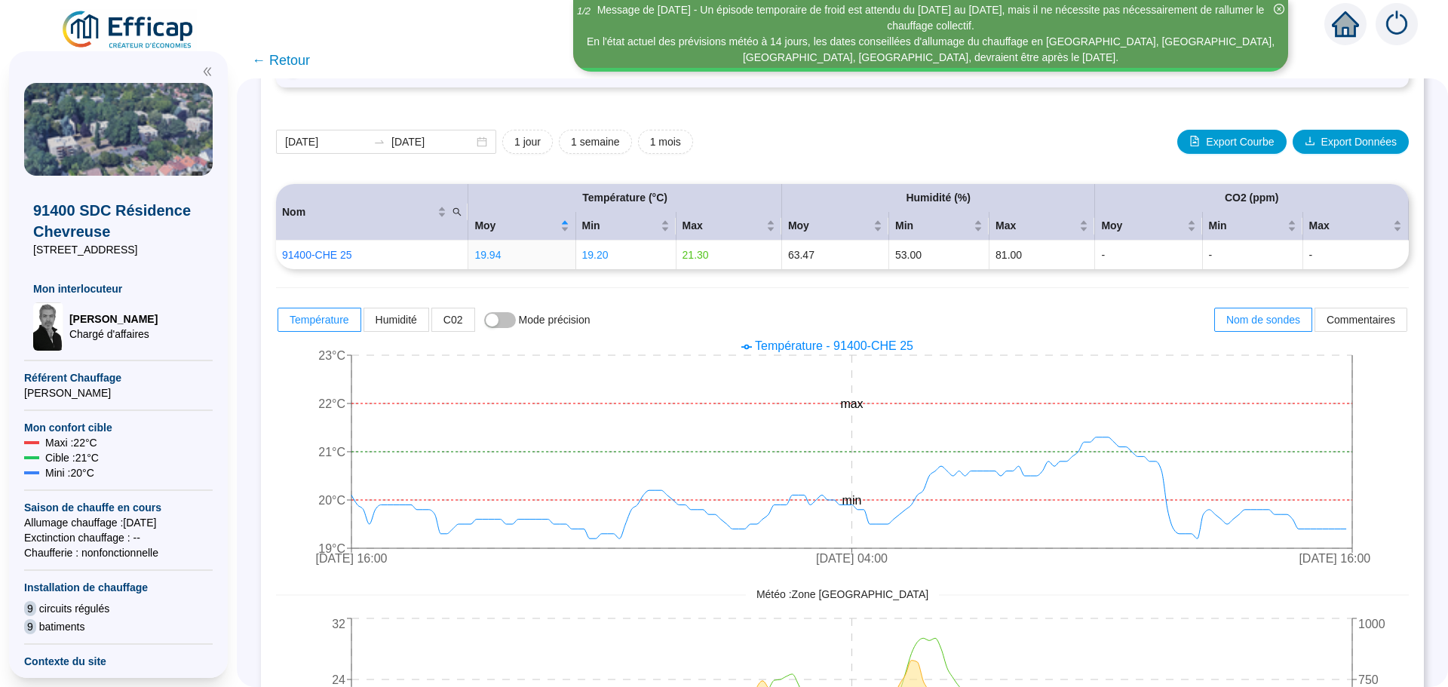
click at [301, 68] on span "← Retour" at bounding box center [281, 60] width 58 height 21
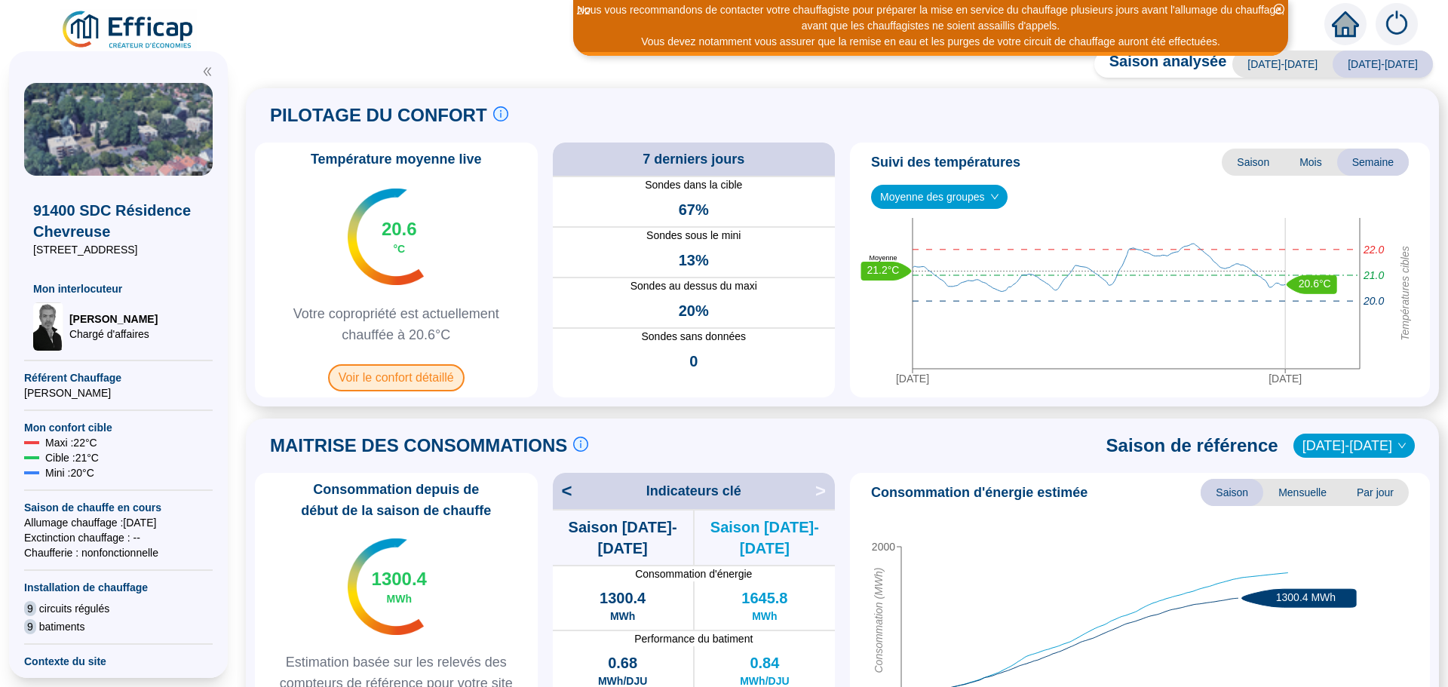
click at [398, 383] on span "Voir le confort détaillé" at bounding box center [396, 377] width 137 height 27
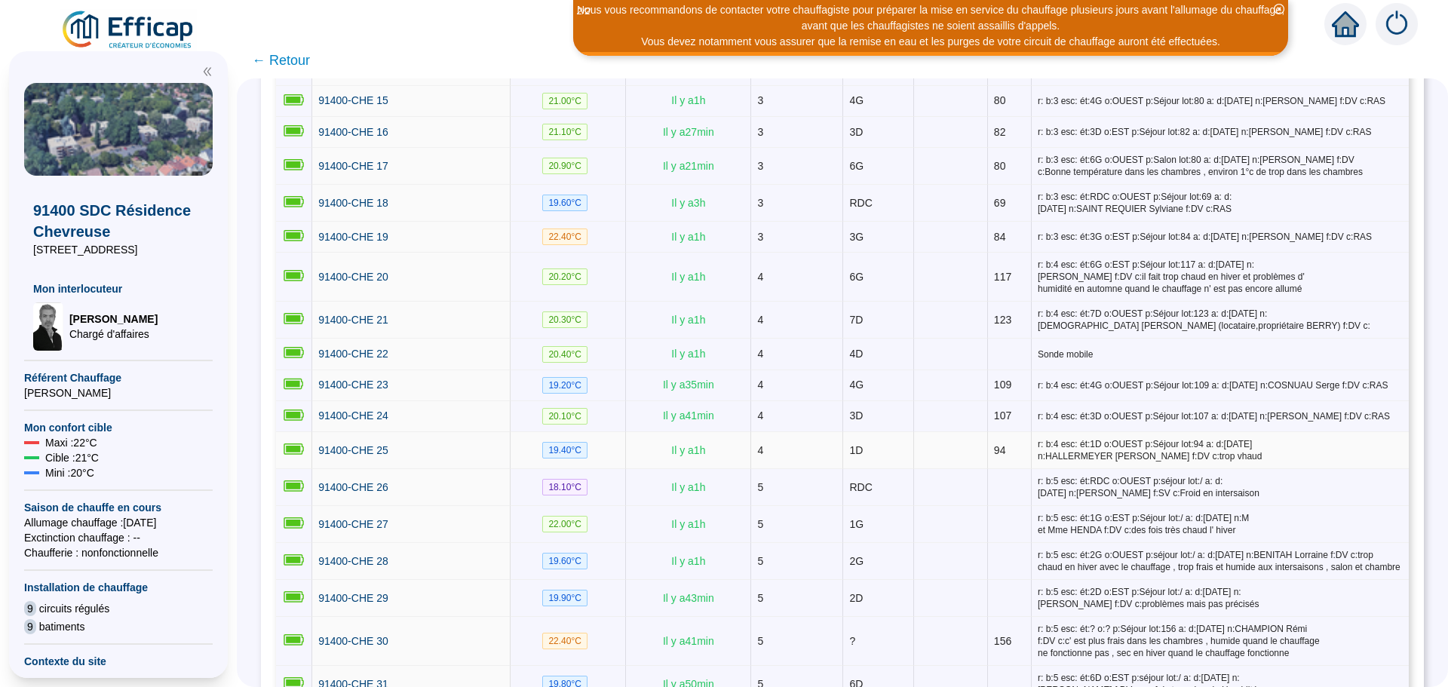
scroll to position [905, 0]
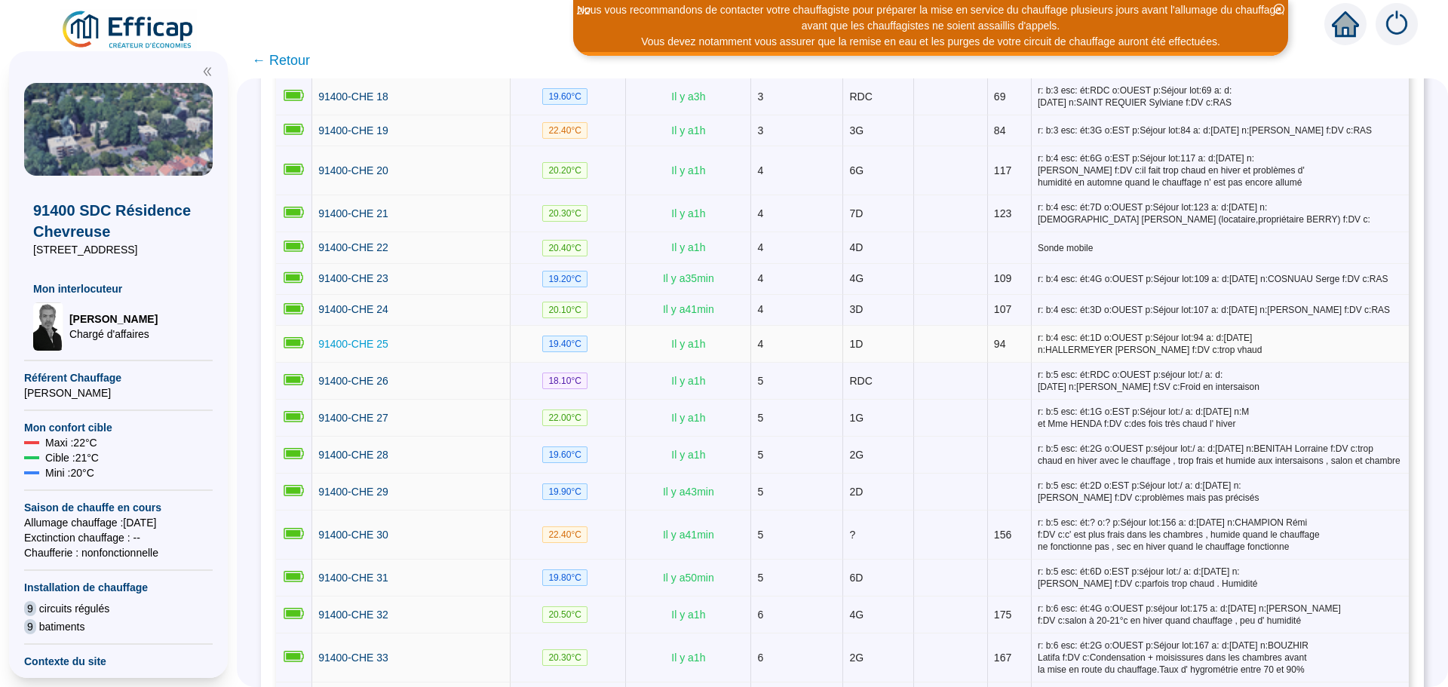
click at [384, 338] on span "91400-CHE 25" at bounding box center [353, 344] width 70 height 12
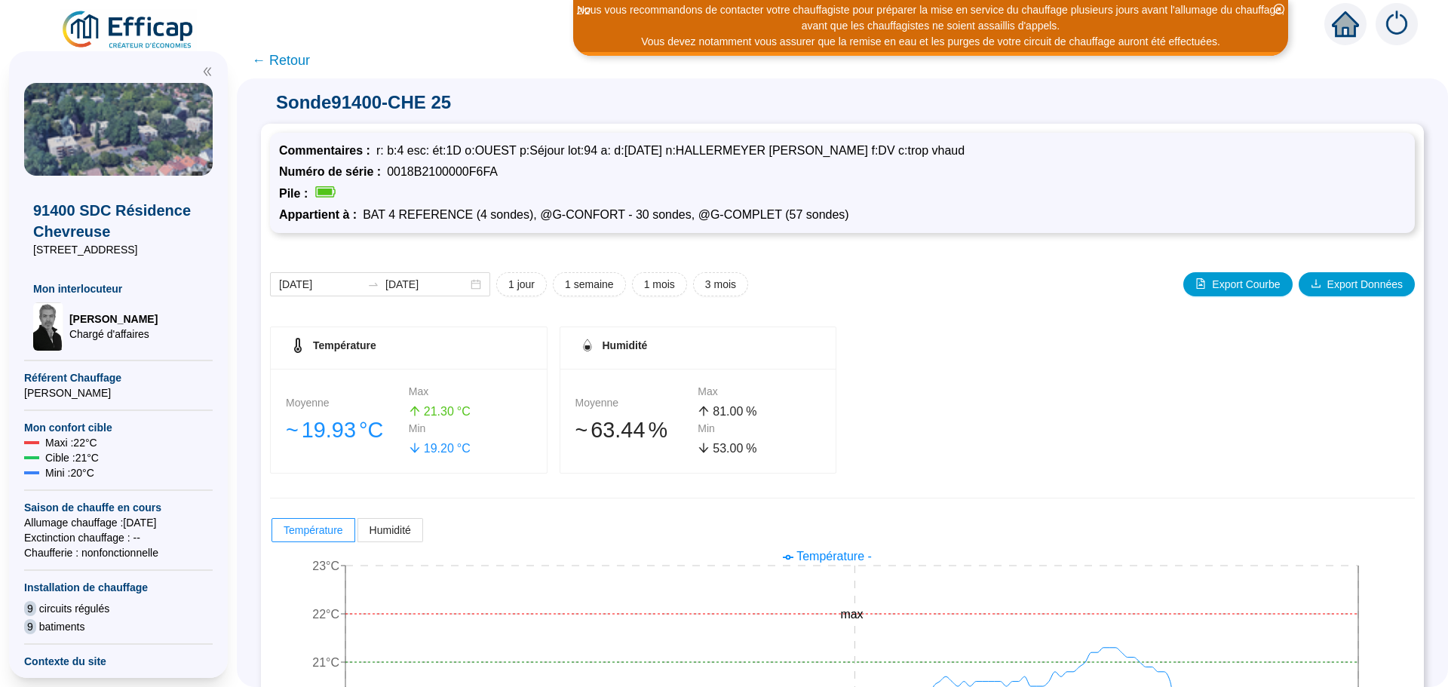
scroll to position [118, 0]
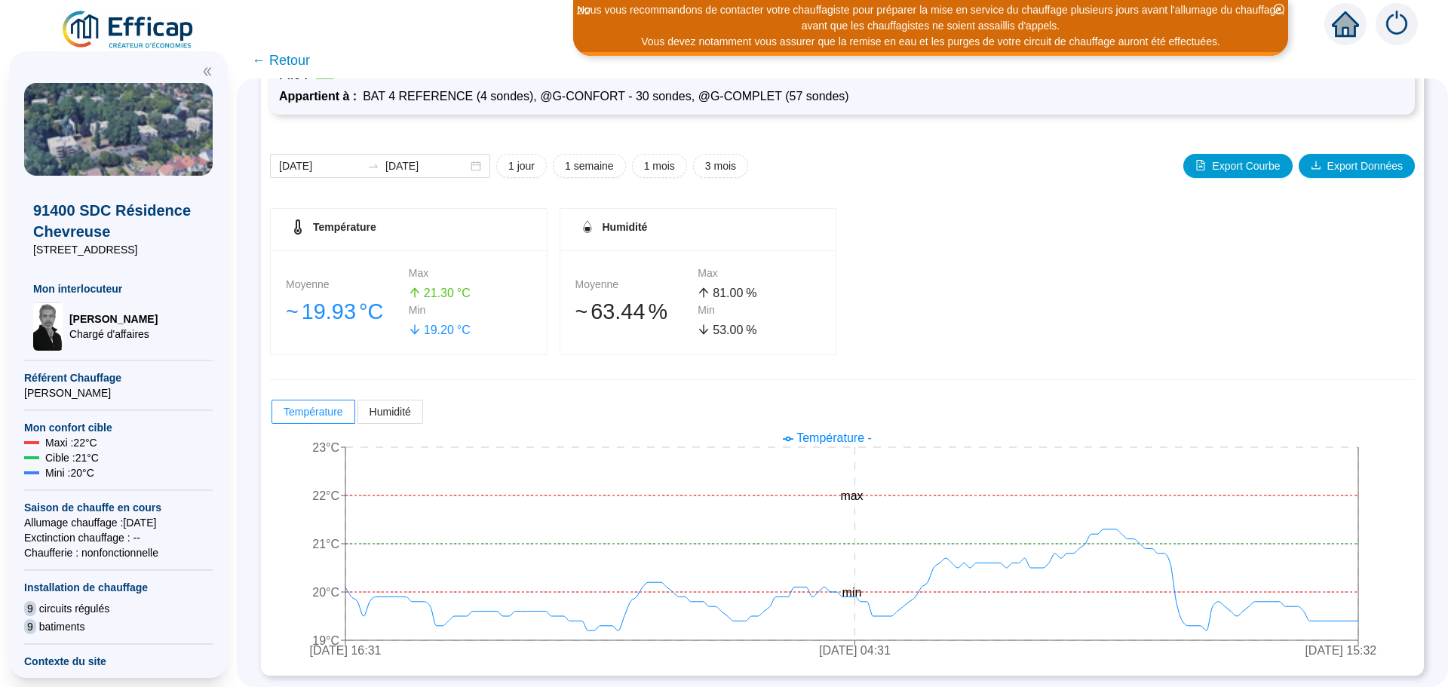
click at [287, 63] on span "← Retour" at bounding box center [281, 60] width 58 height 21
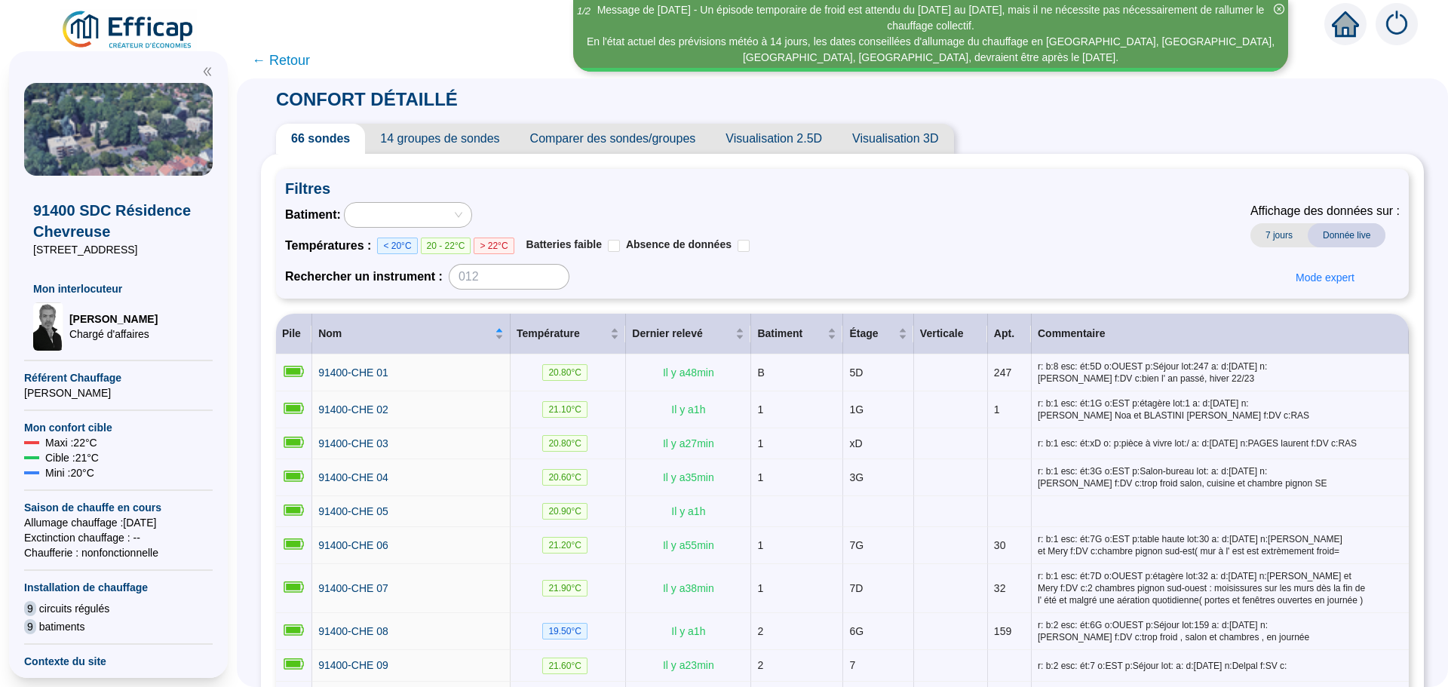
click at [603, 143] on span "Comparer des sondes/groupes" at bounding box center [613, 139] width 196 height 30
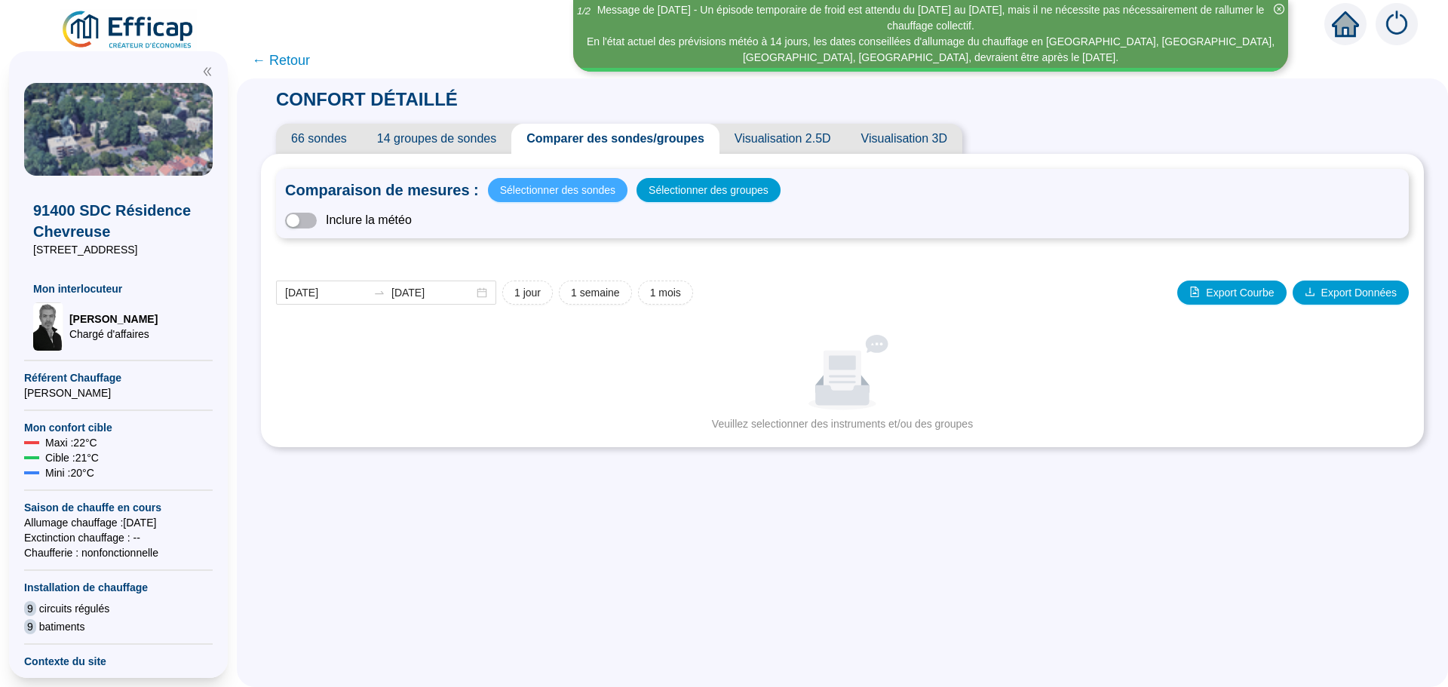
click at [585, 189] on span "Sélectionner des sondes" at bounding box center [557, 190] width 115 height 21
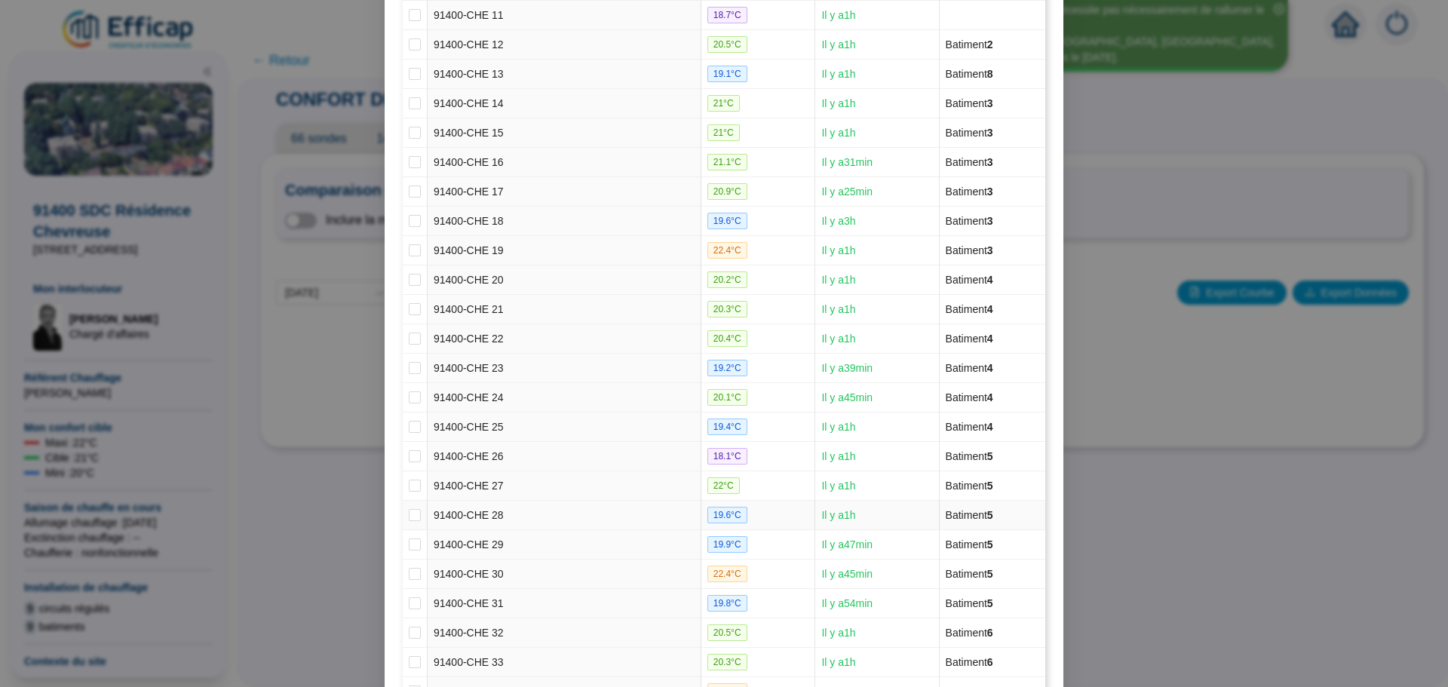
scroll to position [528, 0]
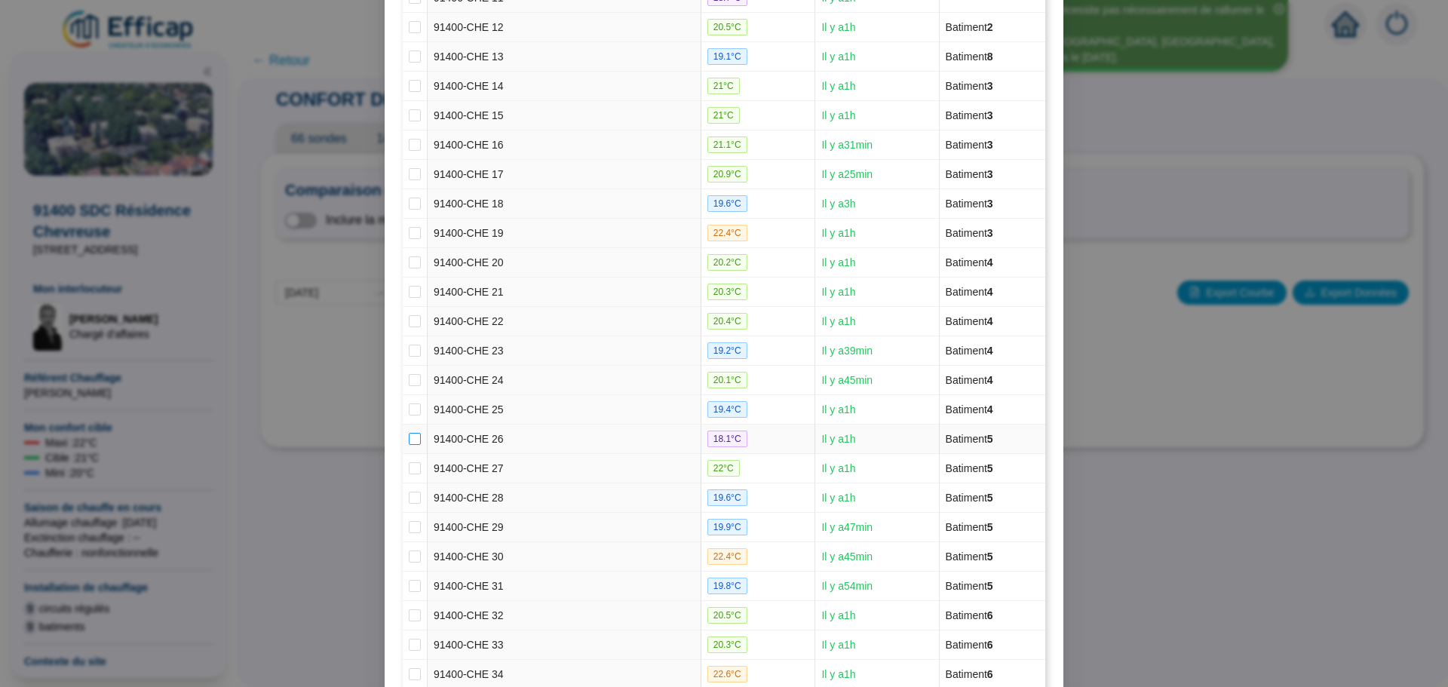
click at [409, 440] on input "checkbox" at bounding box center [415, 439] width 12 height 12
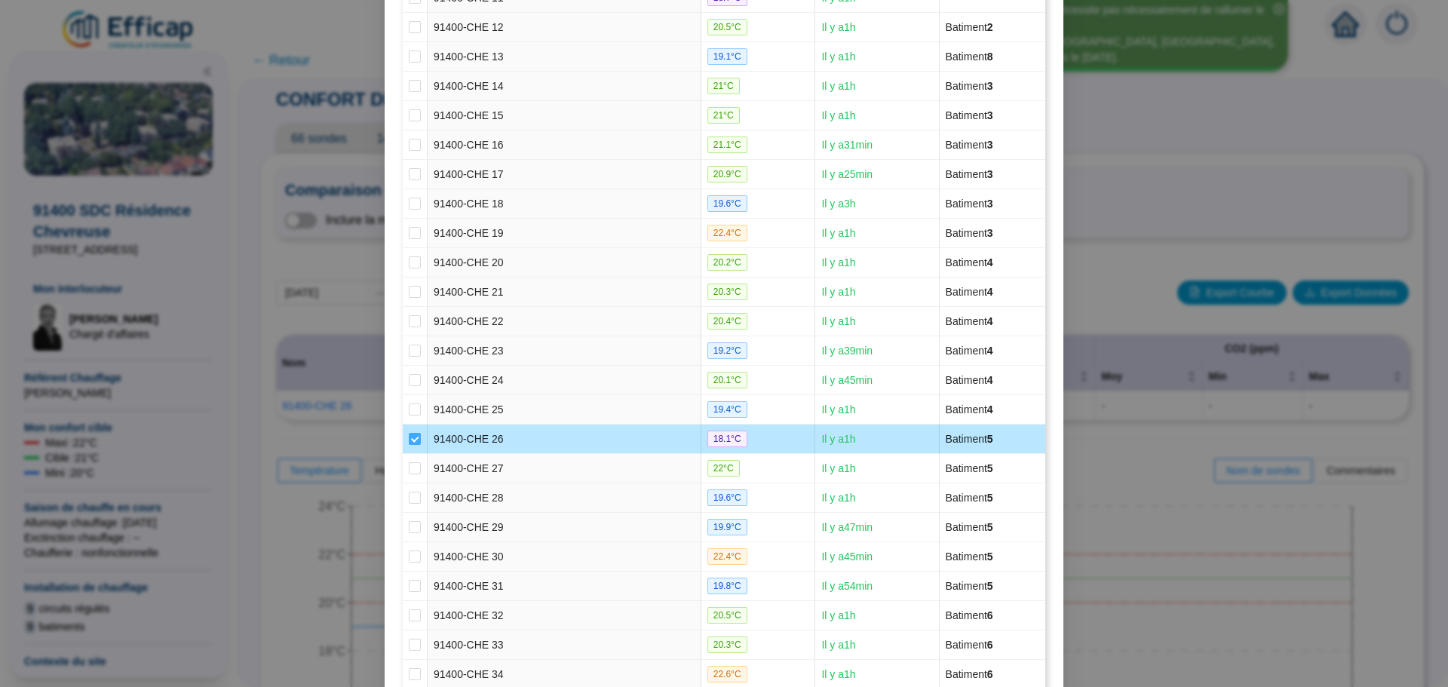
click at [409, 435] on input "checkbox" at bounding box center [415, 439] width 12 height 12
checkbox input "false"
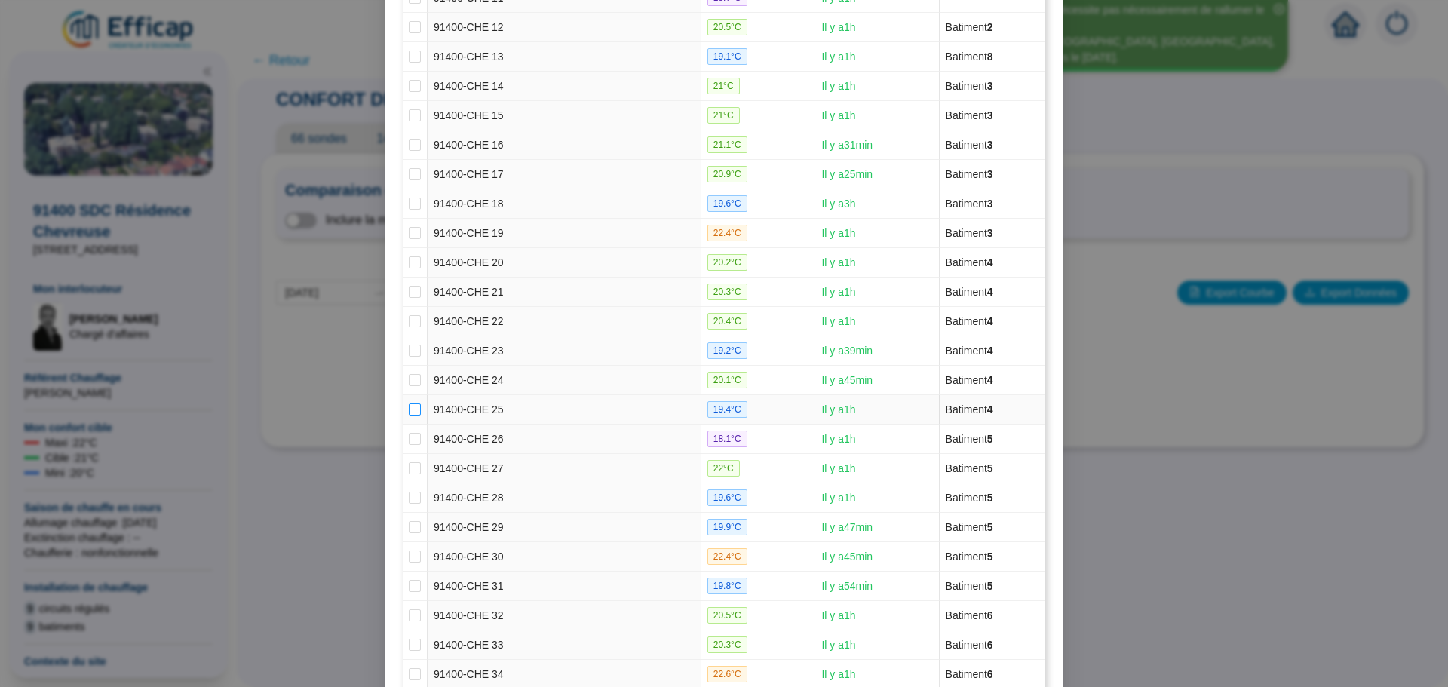
click at [413, 413] on input "checkbox" at bounding box center [415, 410] width 12 height 12
checkbox input "true"
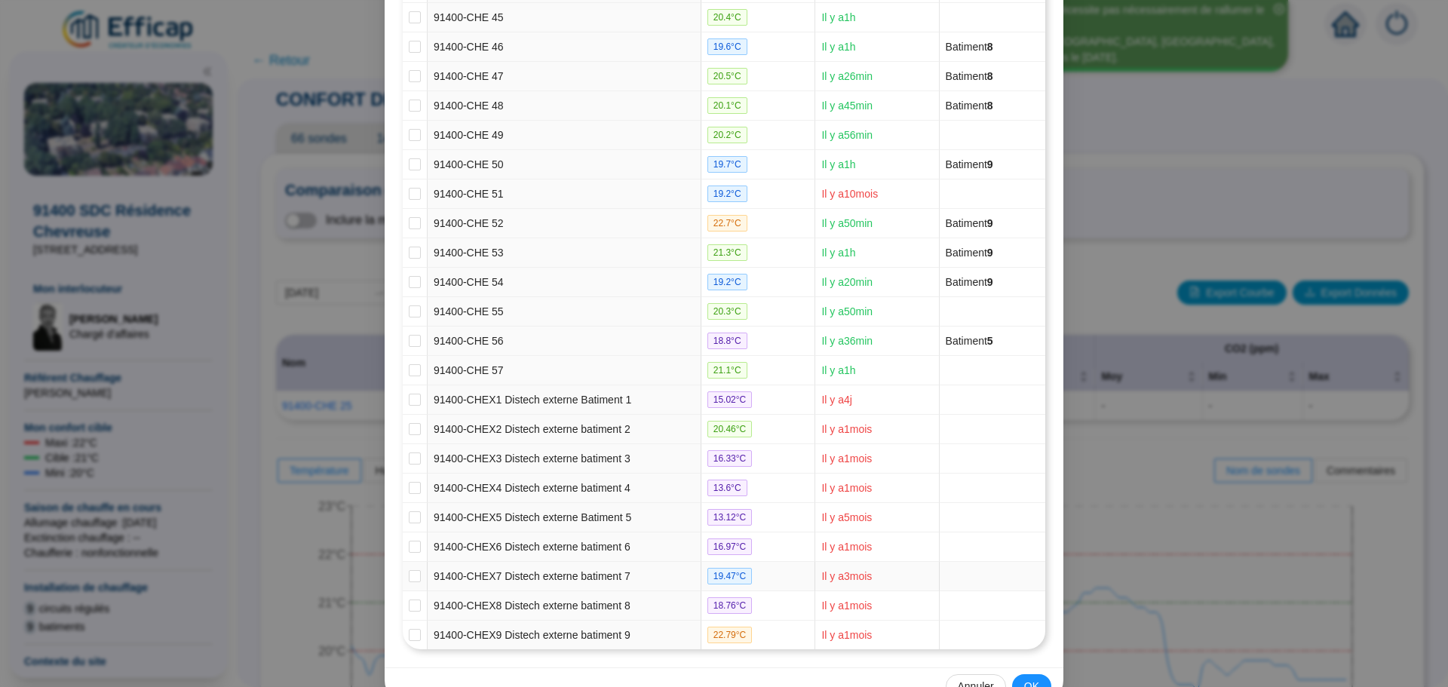
scroll to position [1544, 0]
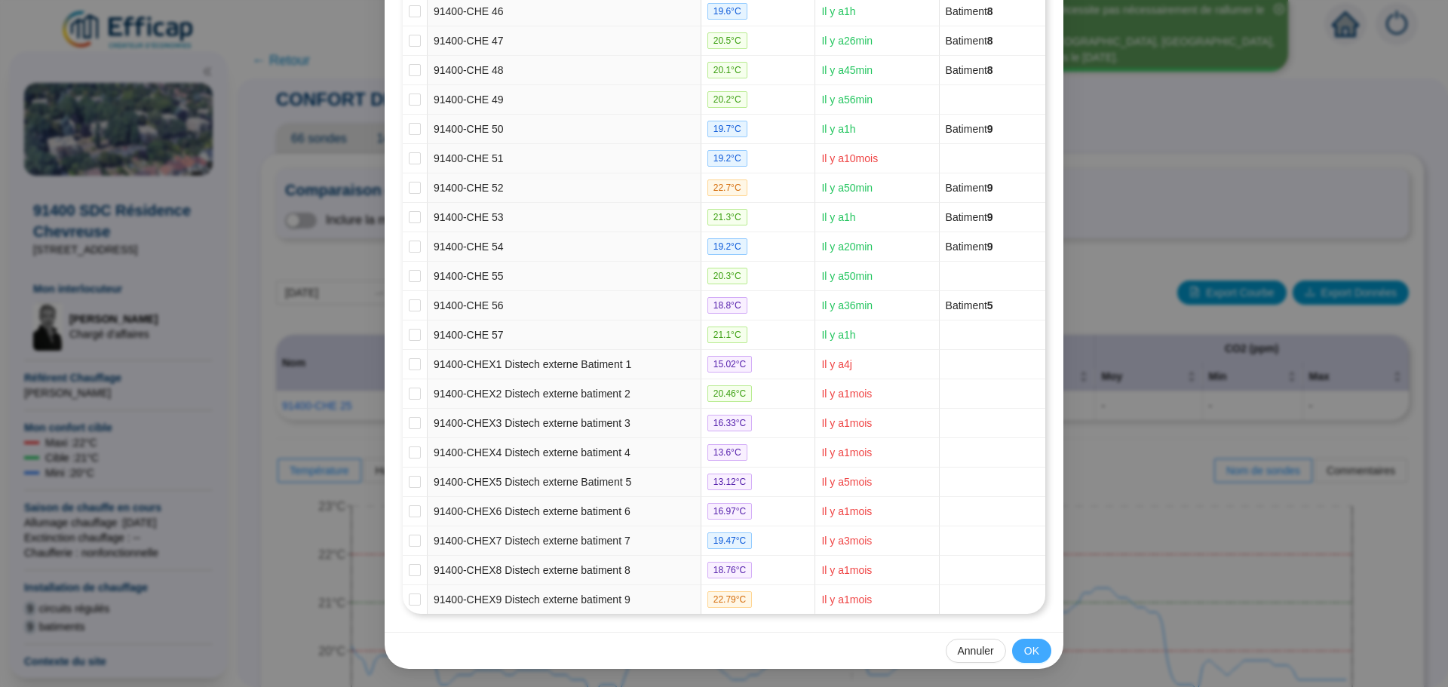
click at [1017, 650] on button "OK" at bounding box center [1031, 651] width 39 height 24
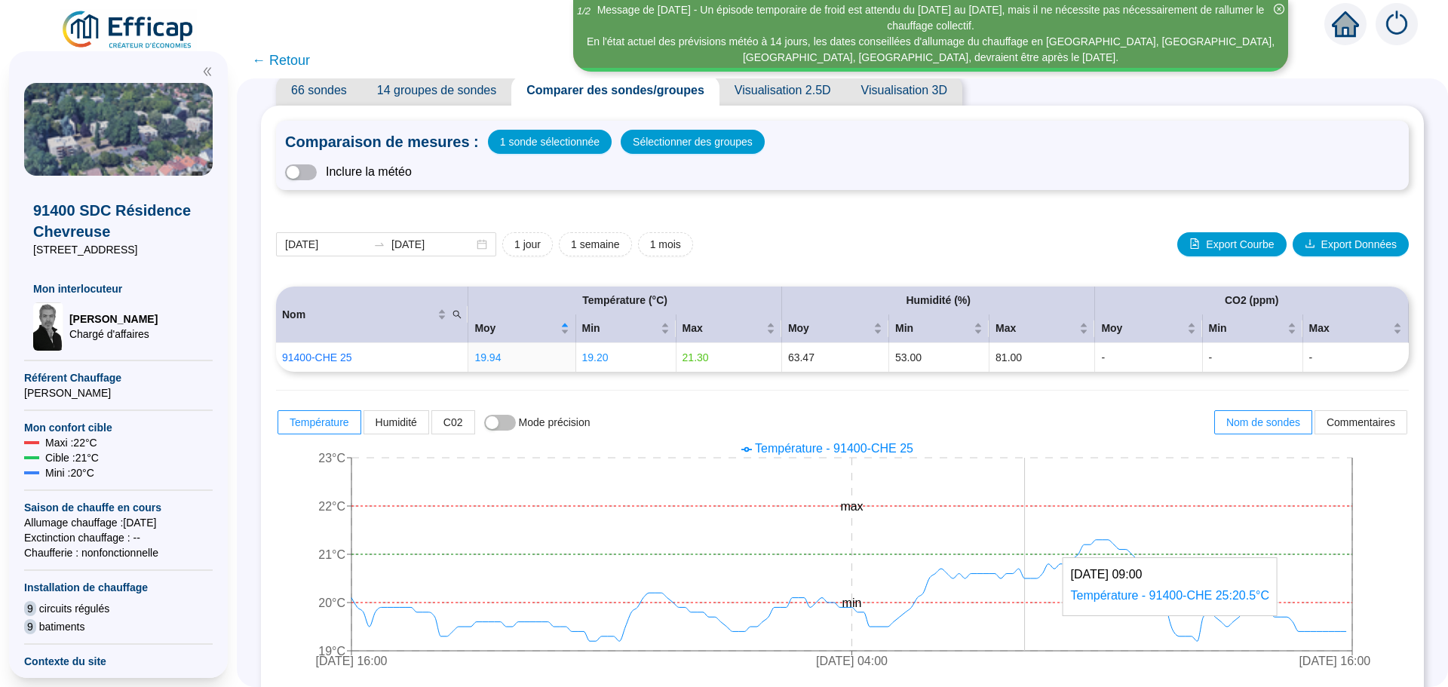
scroll to position [75, 0]
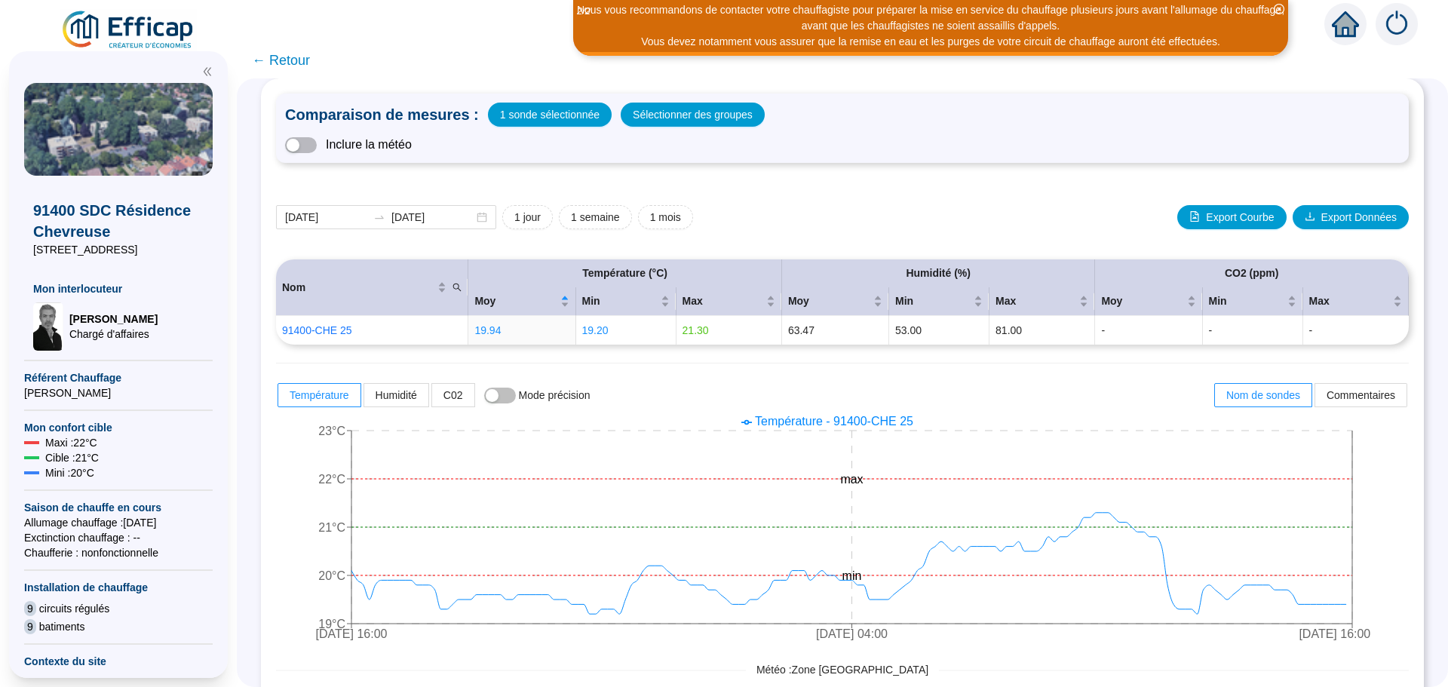
click at [303, 58] on span "← Retour" at bounding box center [281, 60] width 58 height 21
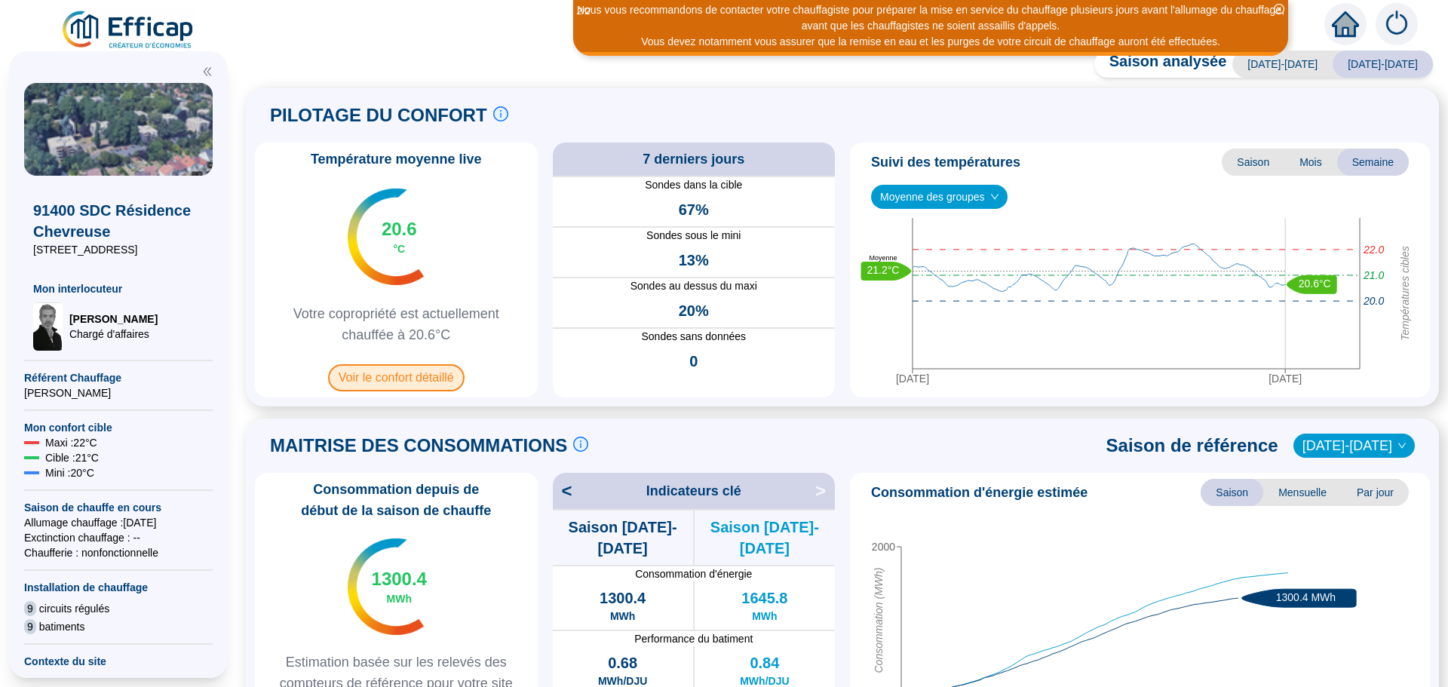
click at [416, 377] on span "Voir le confort détaillé" at bounding box center [396, 377] width 137 height 27
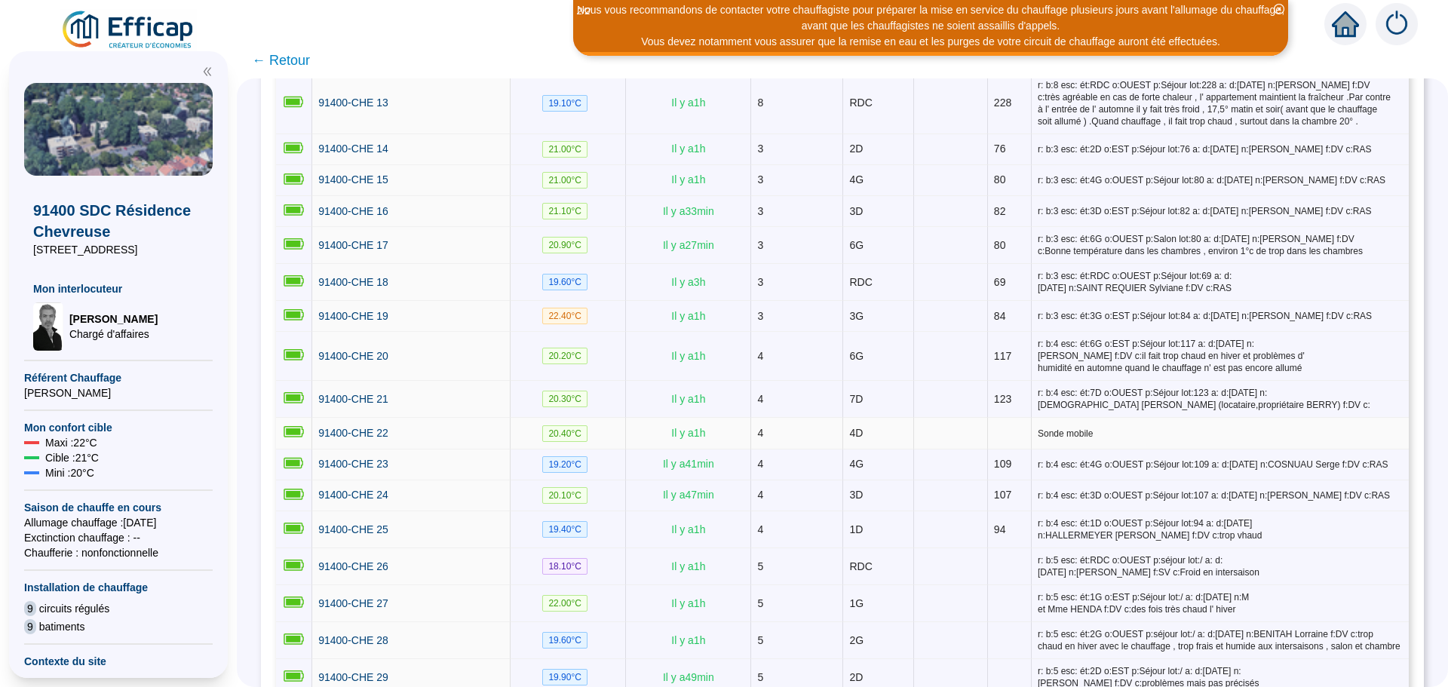
scroll to position [754, 0]
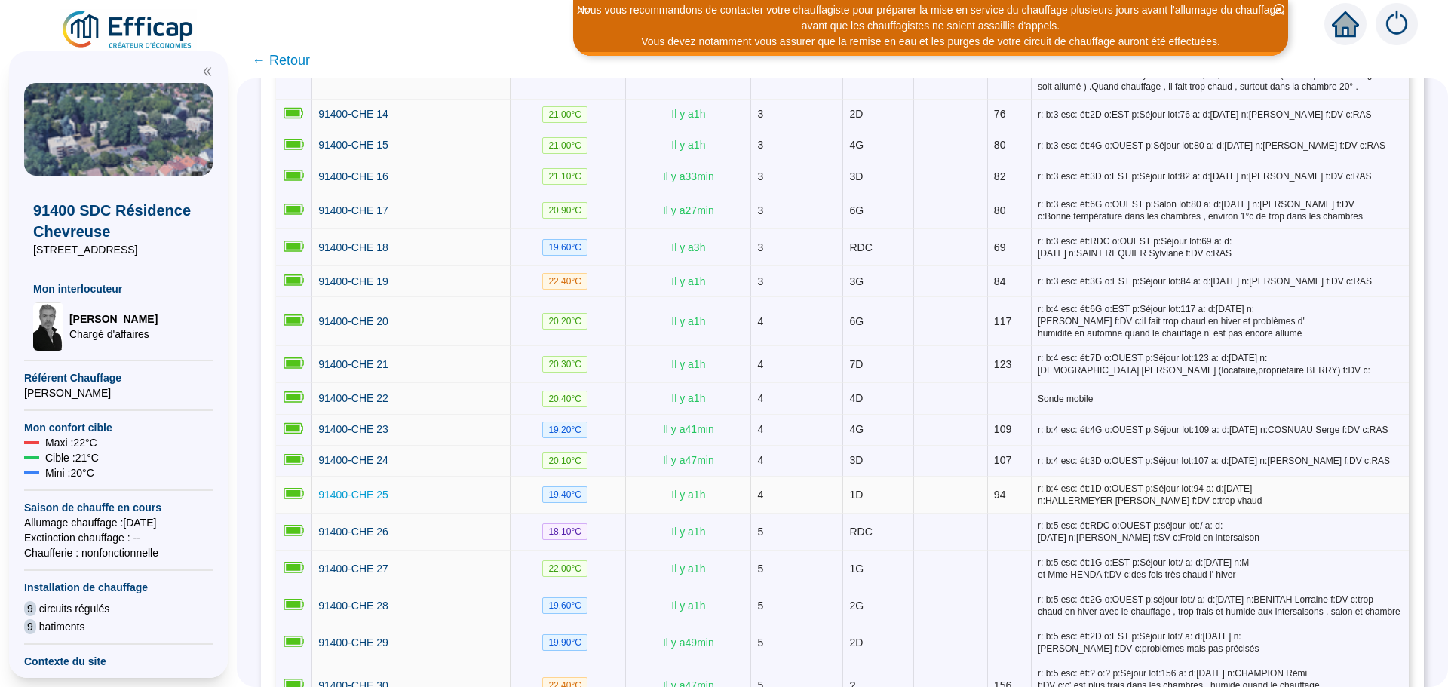
click at [383, 489] on span "91400-CHE 25" at bounding box center [353, 495] width 70 height 12
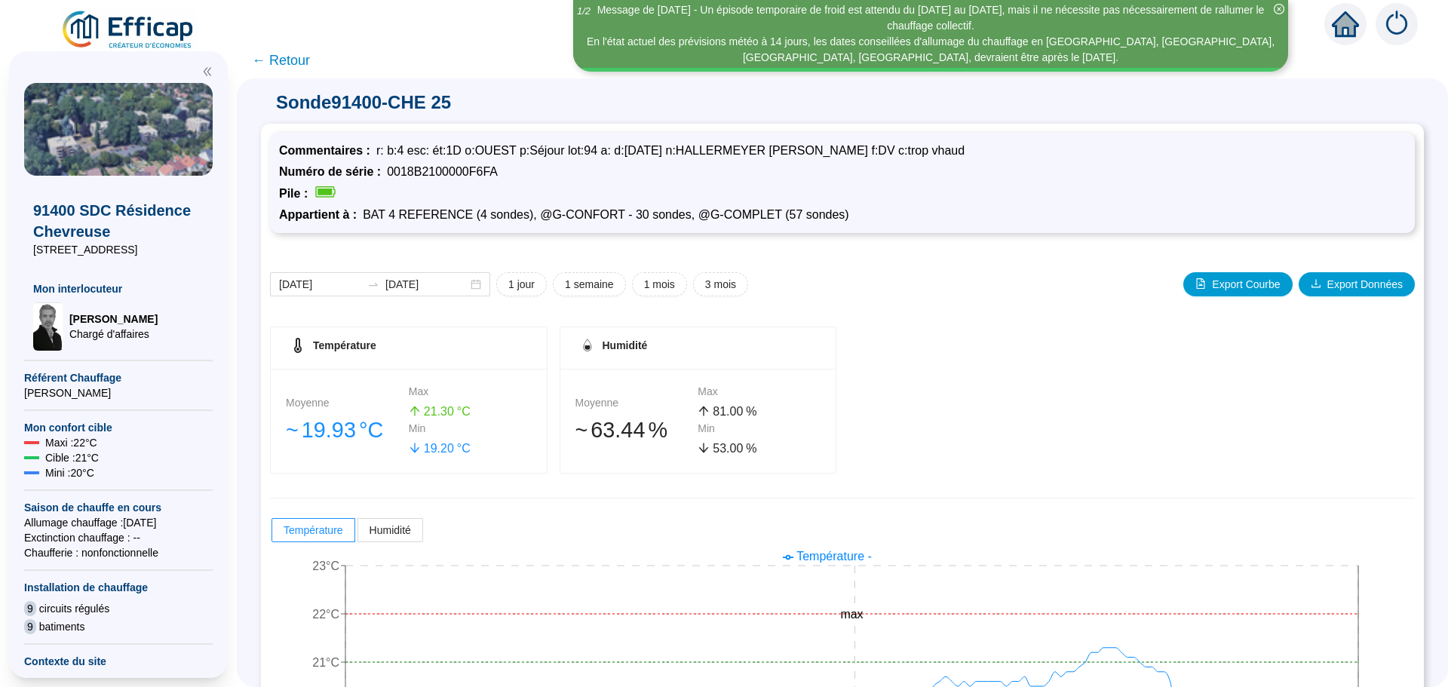
click at [293, 55] on span "← Retour" at bounding box center [281, 60] width 58 height 21
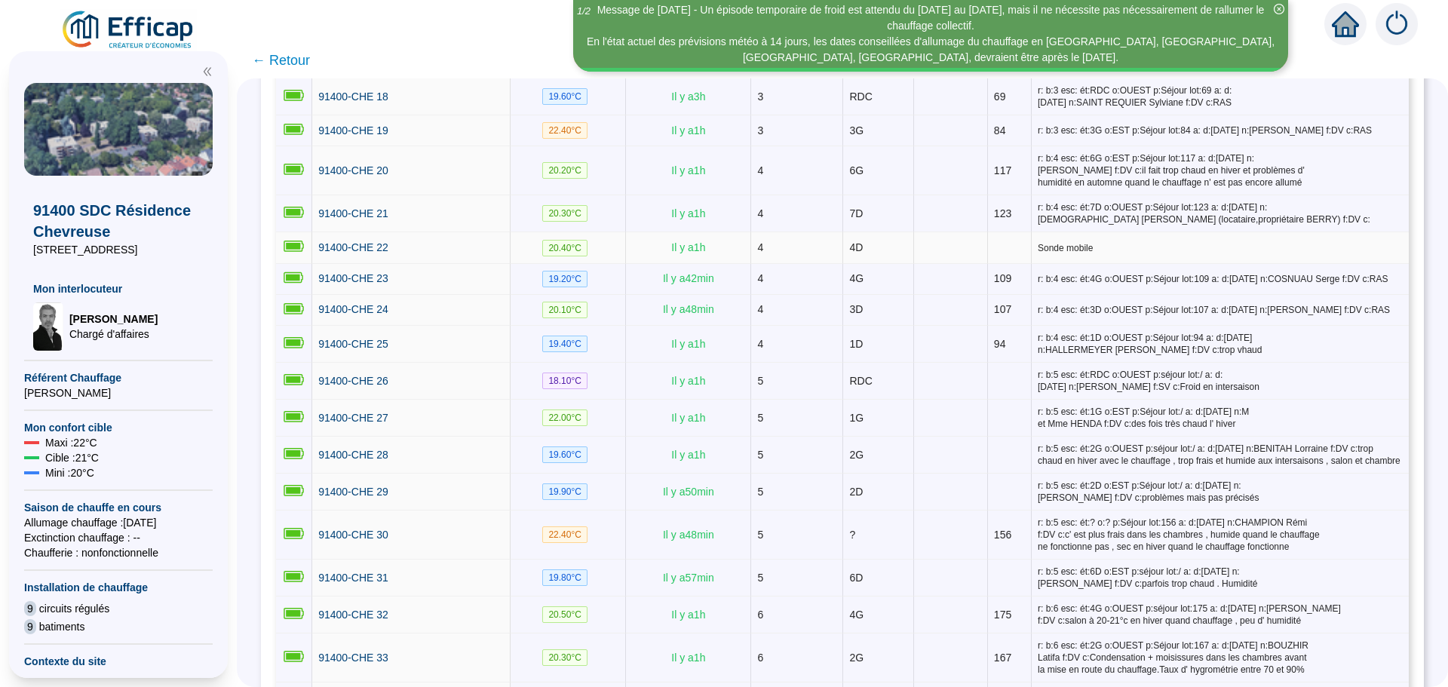
scroll to position [754, 0]
